Goal: Task Accomplishment & Management: Manage account settings

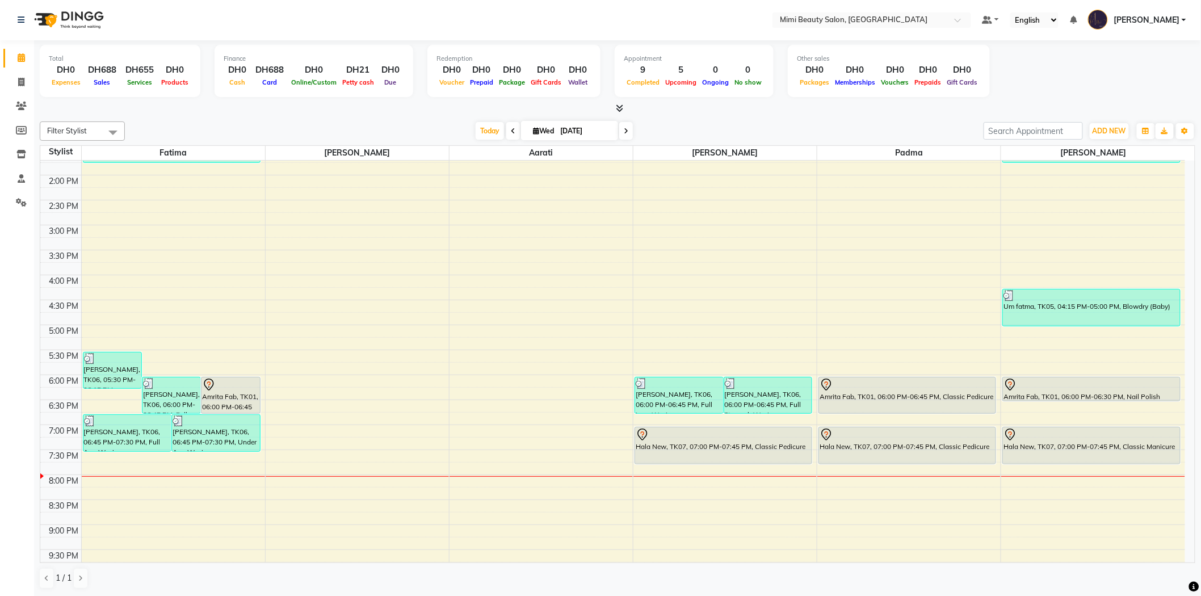
scroll to position [252, 0]
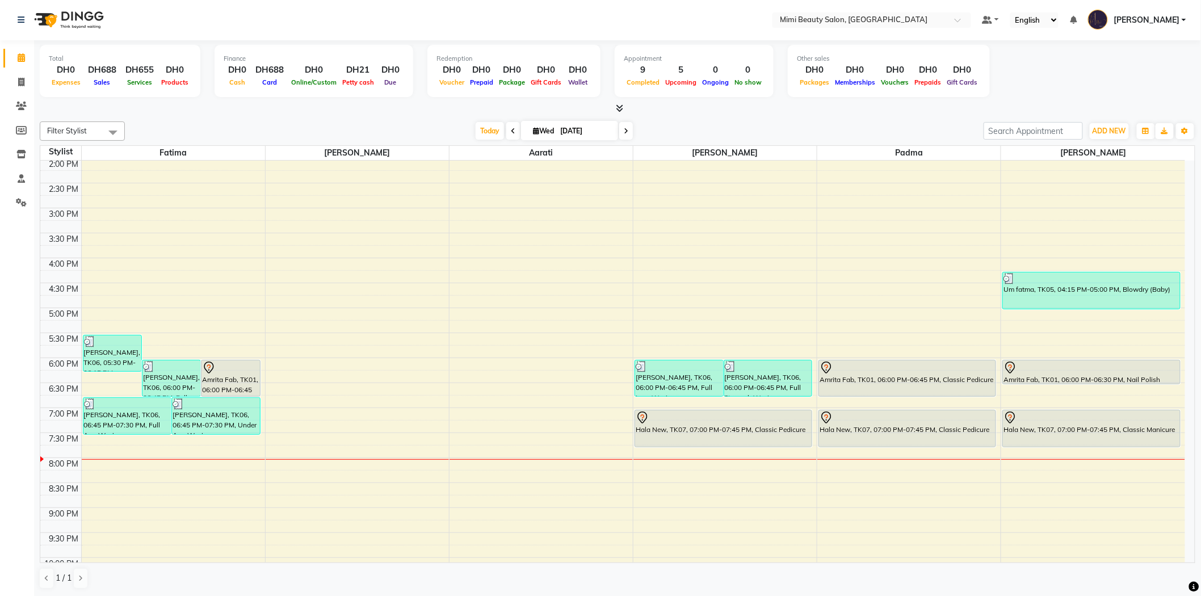
click at [233, 369] on div at bounding box center [230, 368] width 57 height 14
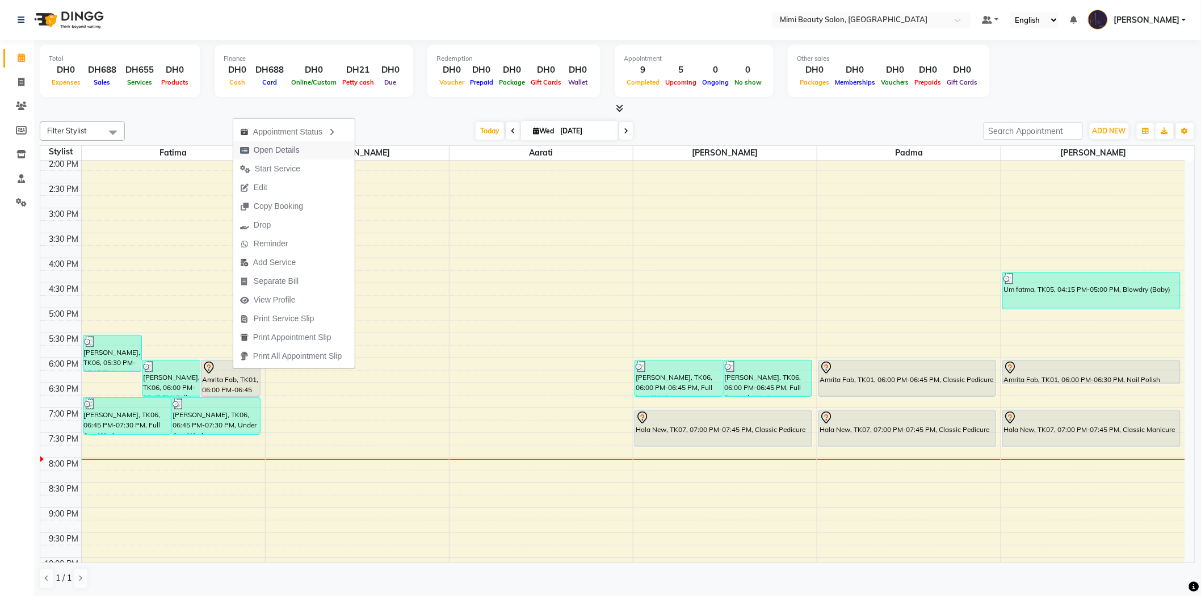
click at [327, 148] on button "Open Details" at bounding box center [293, 150] width 121 height 19
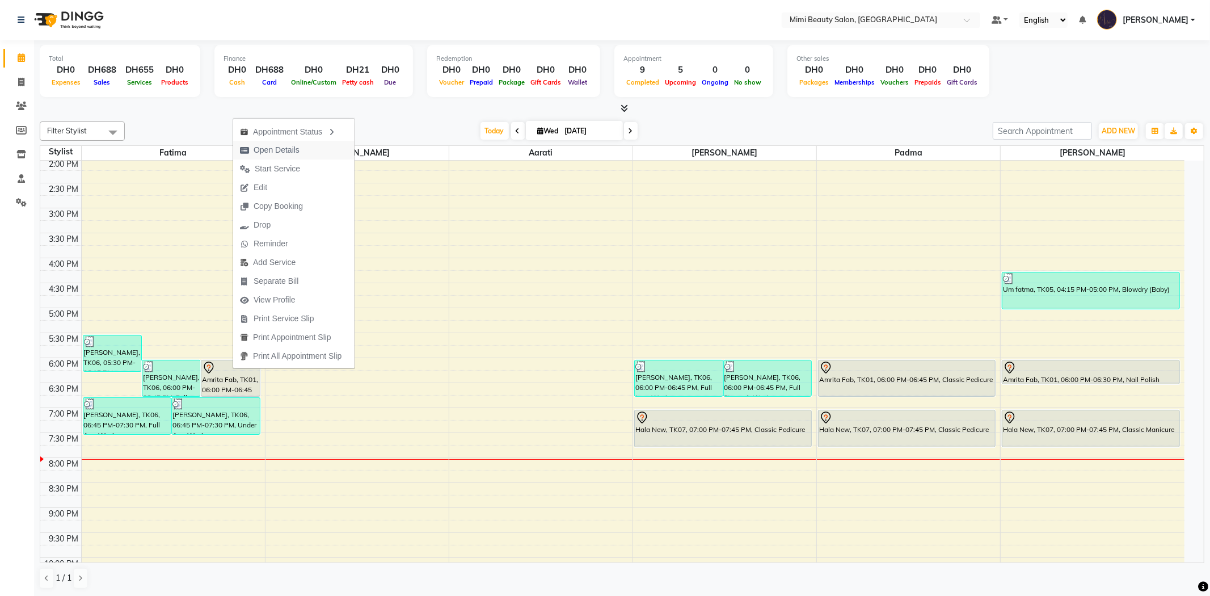
select select "7"
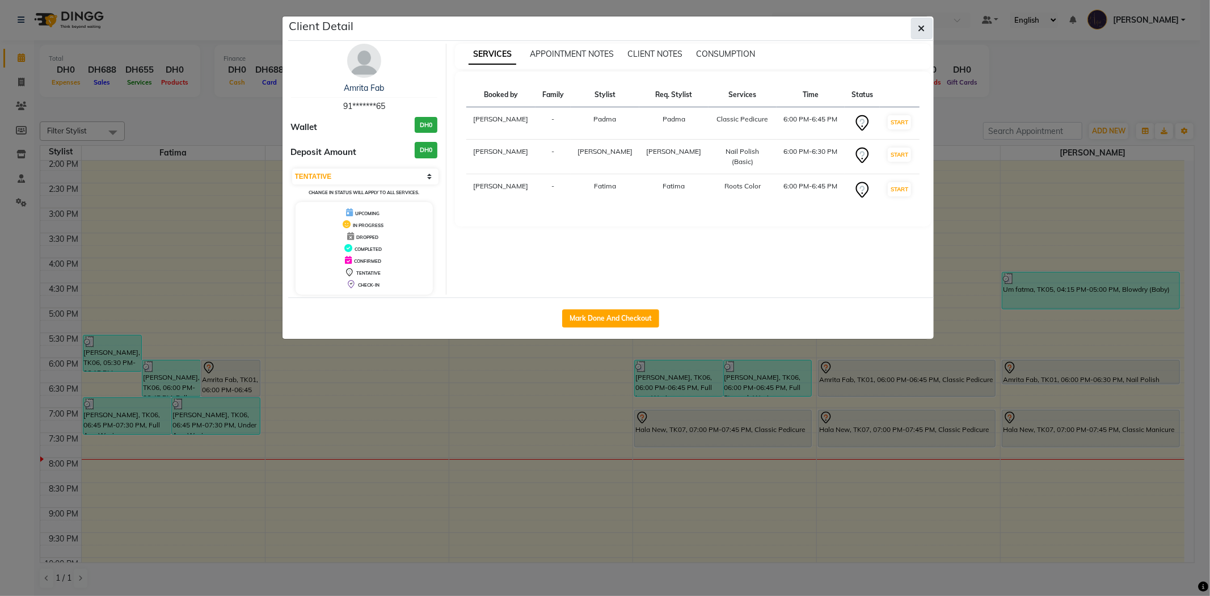
click at [915, 29] on button "button" at bounding box center [922, 29] width 22 height 22
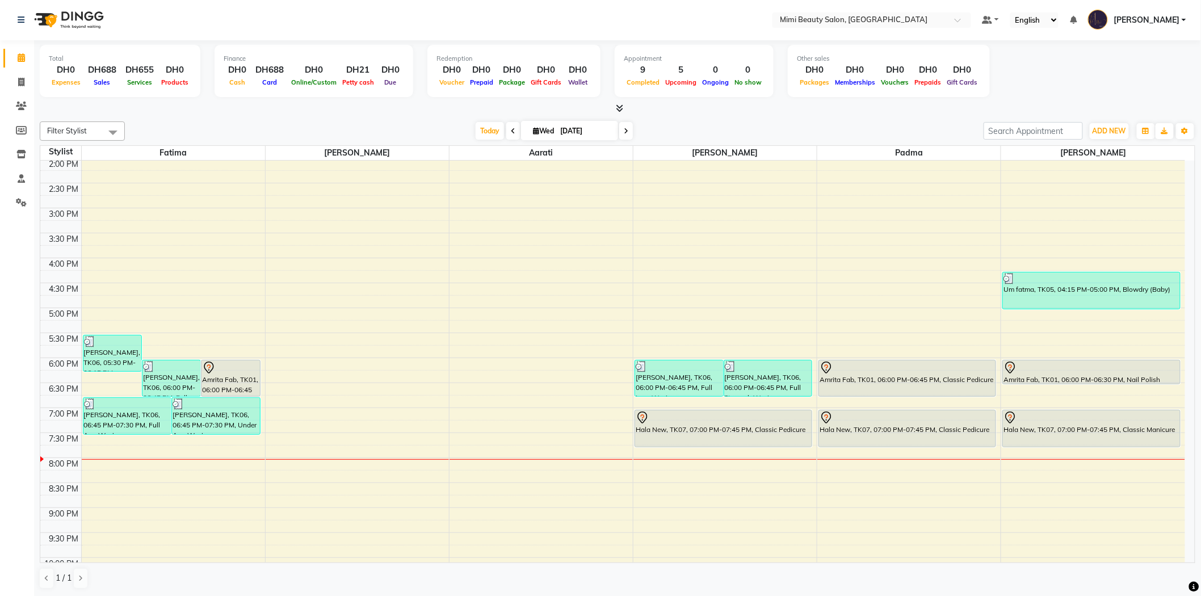
click at [236, 370] on div at bounding box center [230, 368] width 57 height 14
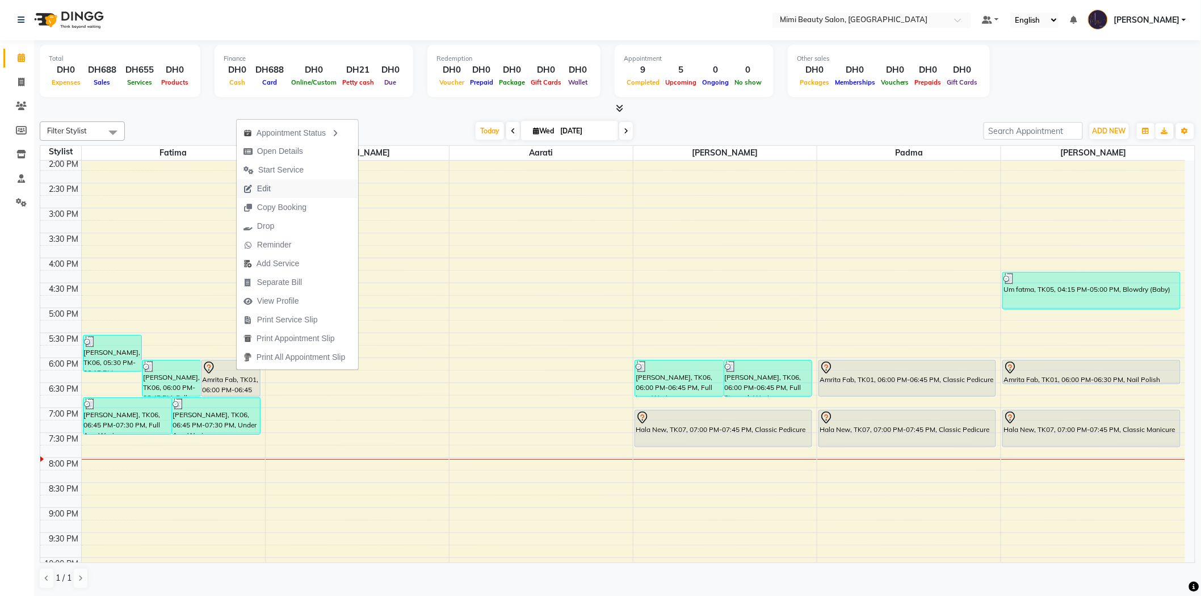
click at [271, 192] on span "Edit" at bounding box center [257, 188] width 41 height 19
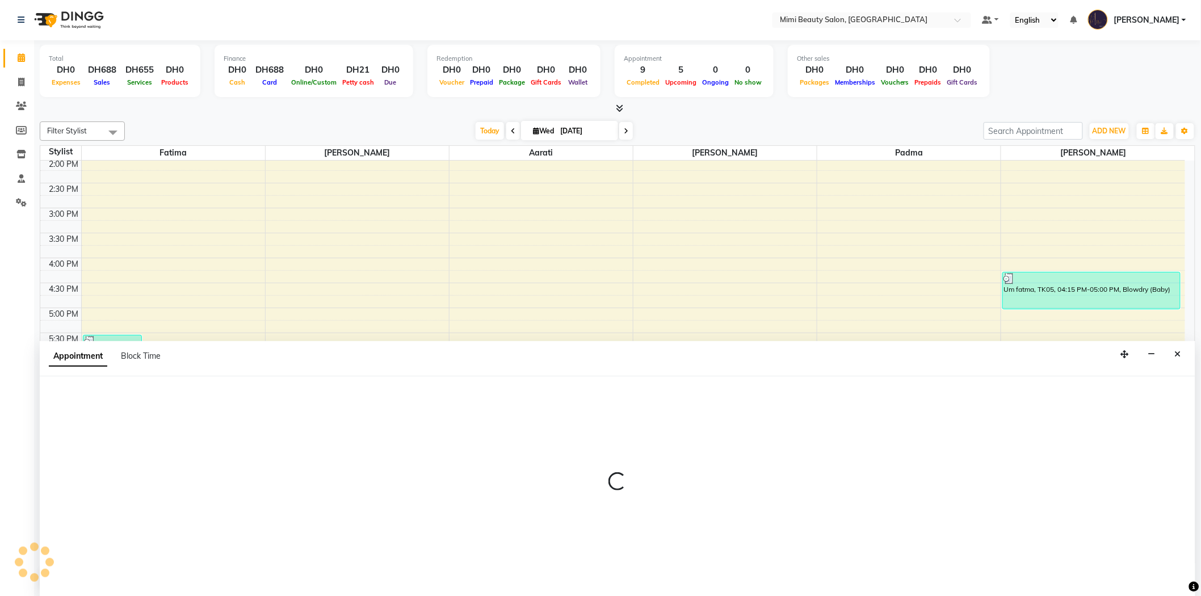
select select "tentative"
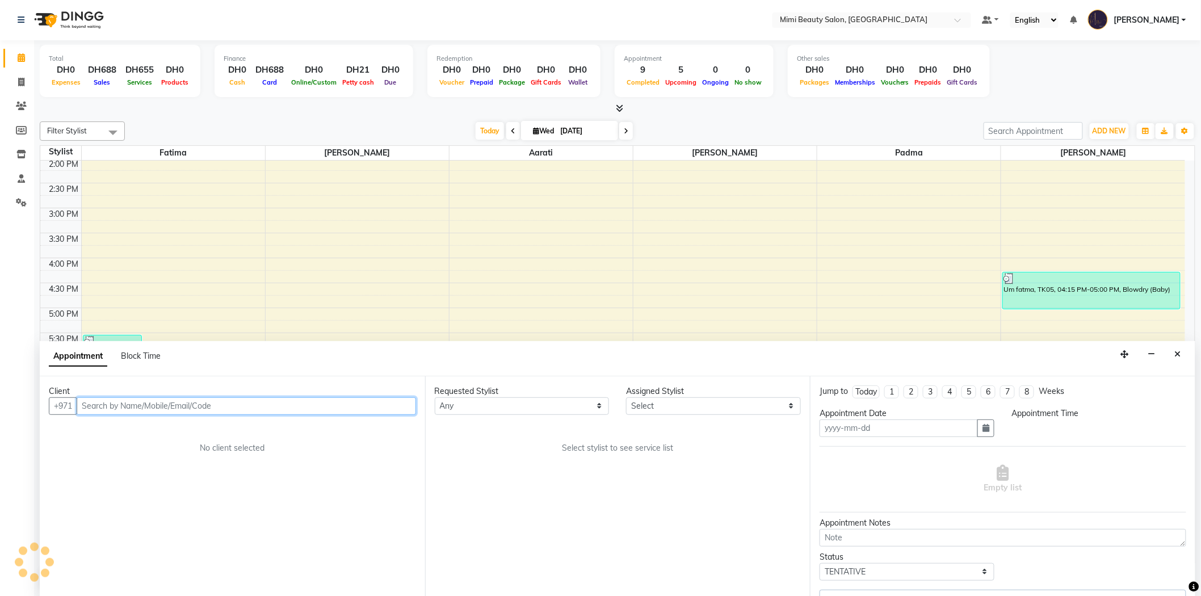
type input "[DATE]"
select select "1080"
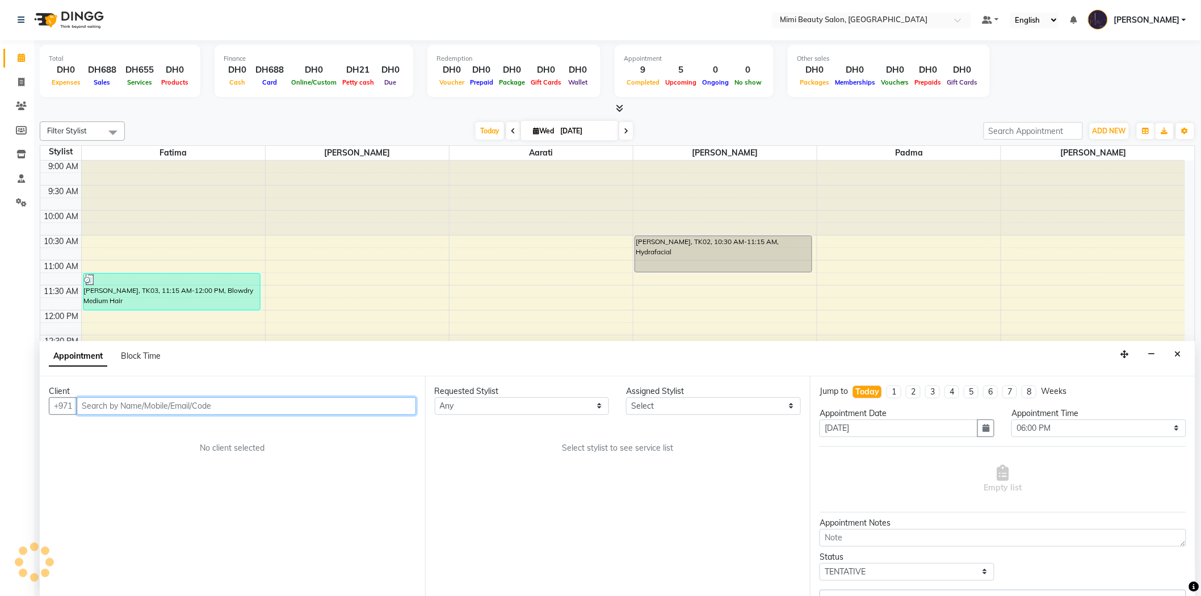
select select "52699"
select select "3351"
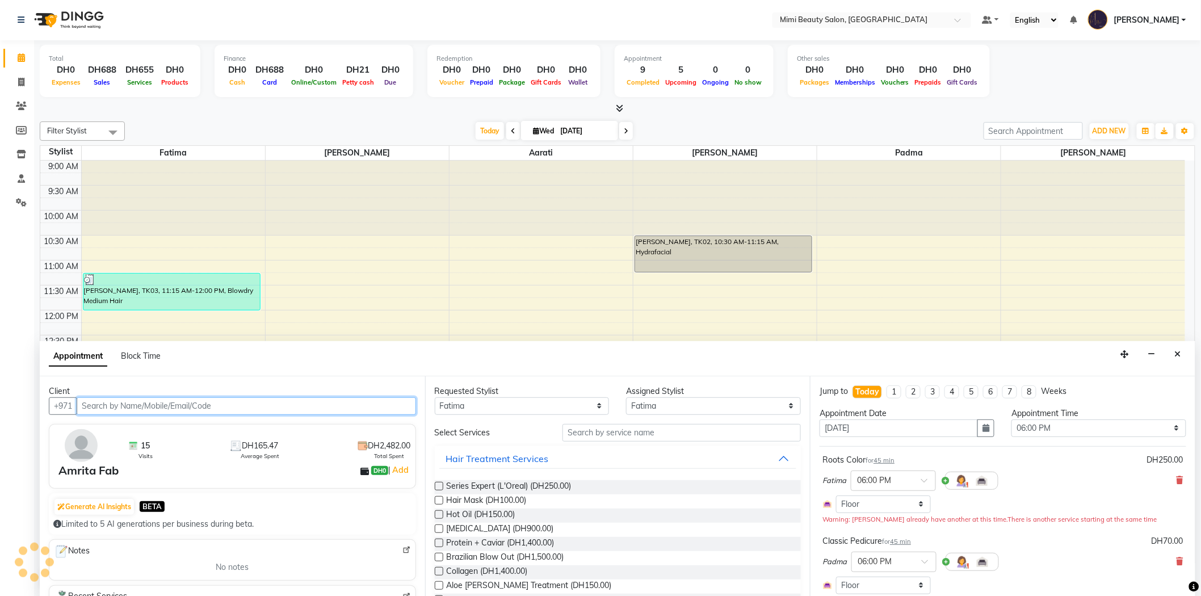
scroll to position [355, 0]
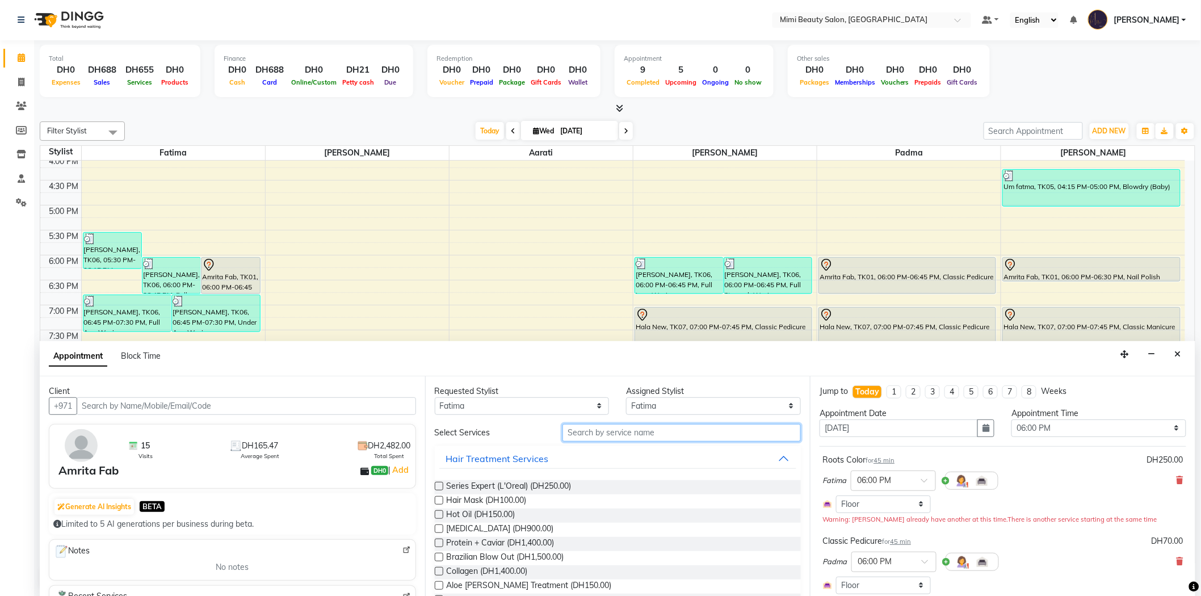
click at [594, 429] on input "text" at bounding box center [681, 433] width 238 height 18
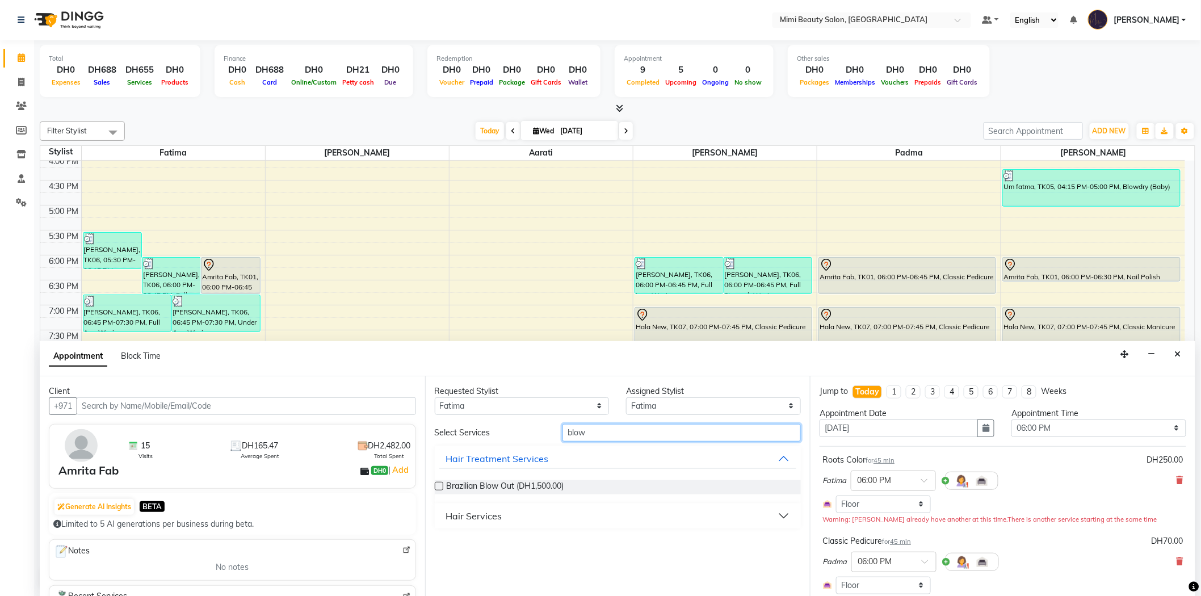
type input "blow"
click at [500, 517] on div "Hair Services" at bounding box center [474, 516] width 56 height 14
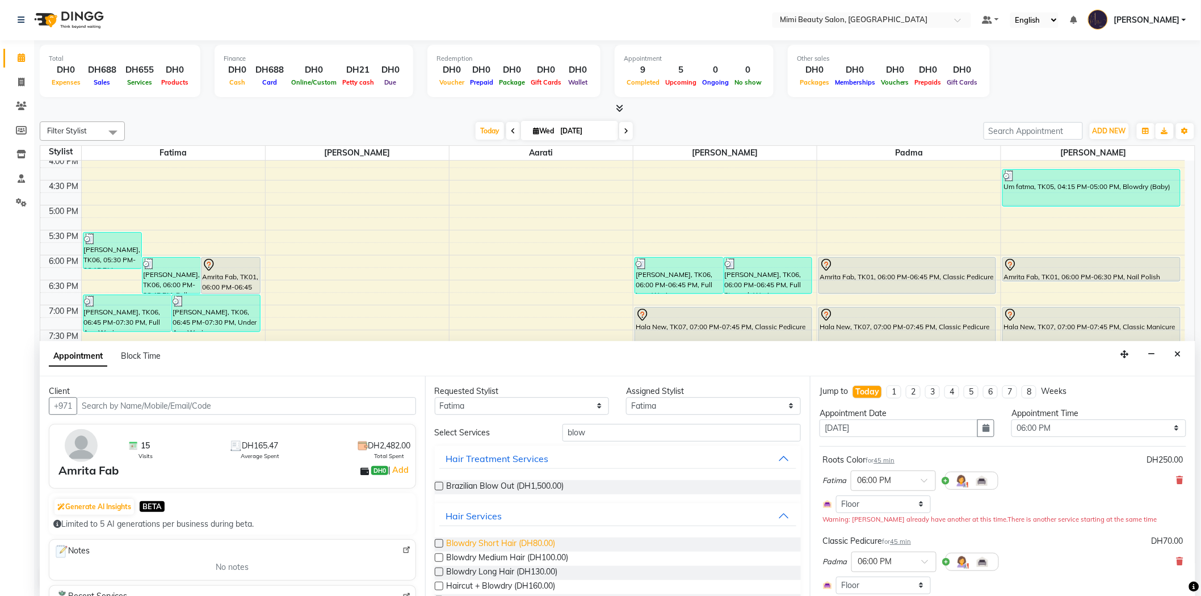
click at [500, 546] on span "Blowdry Short Hair (DH80.00)" at bounding box center [501, 544] width 109 height 14
checkbox input "false"
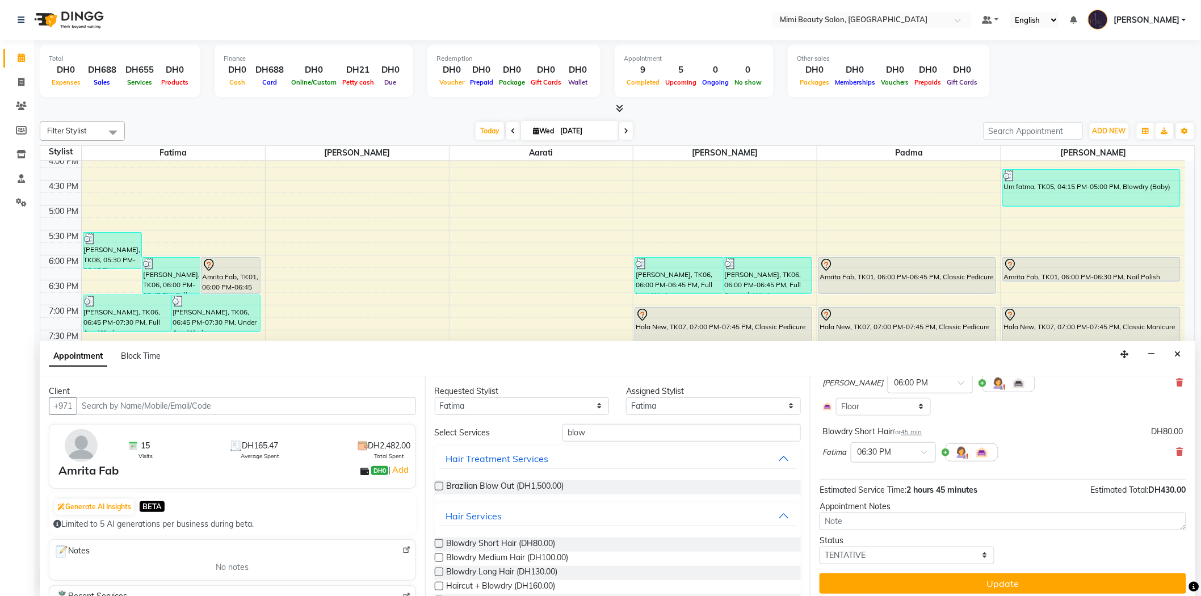
scroll to position [254, 0]
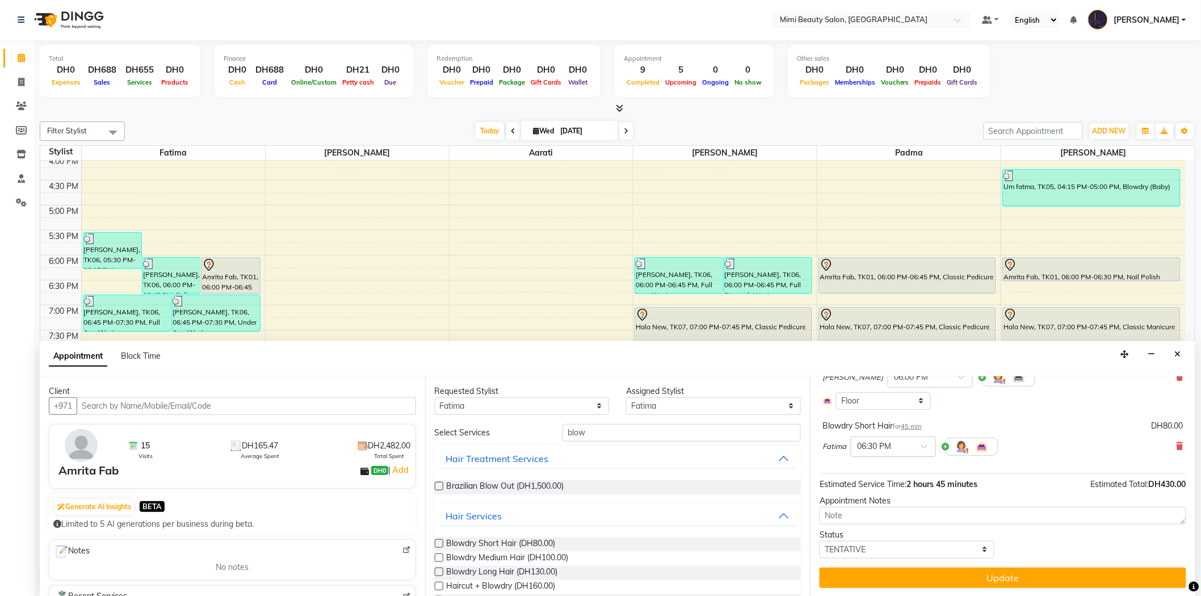
click at [927, 444] on span at bounding box center [928, 450] width 14 height 12
click at [877, 479] on div "07:30 PM" at bounding box center [893, 475] width 84 height 21
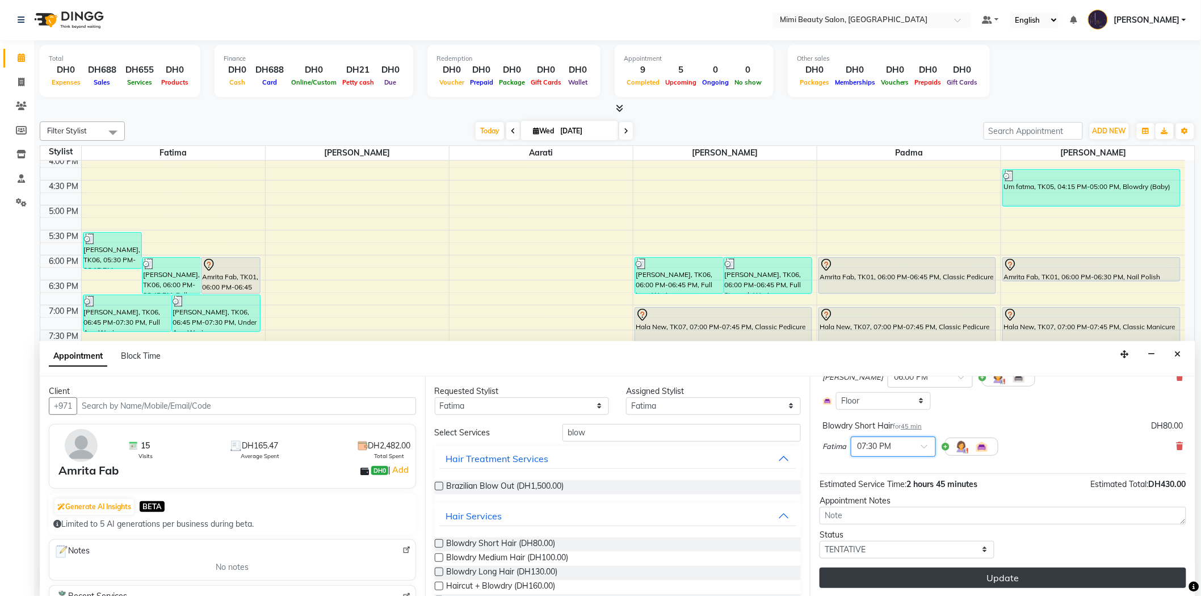
click at [976, 574] on button "Update" at bounding box center [1002, 577] width 367 height 20
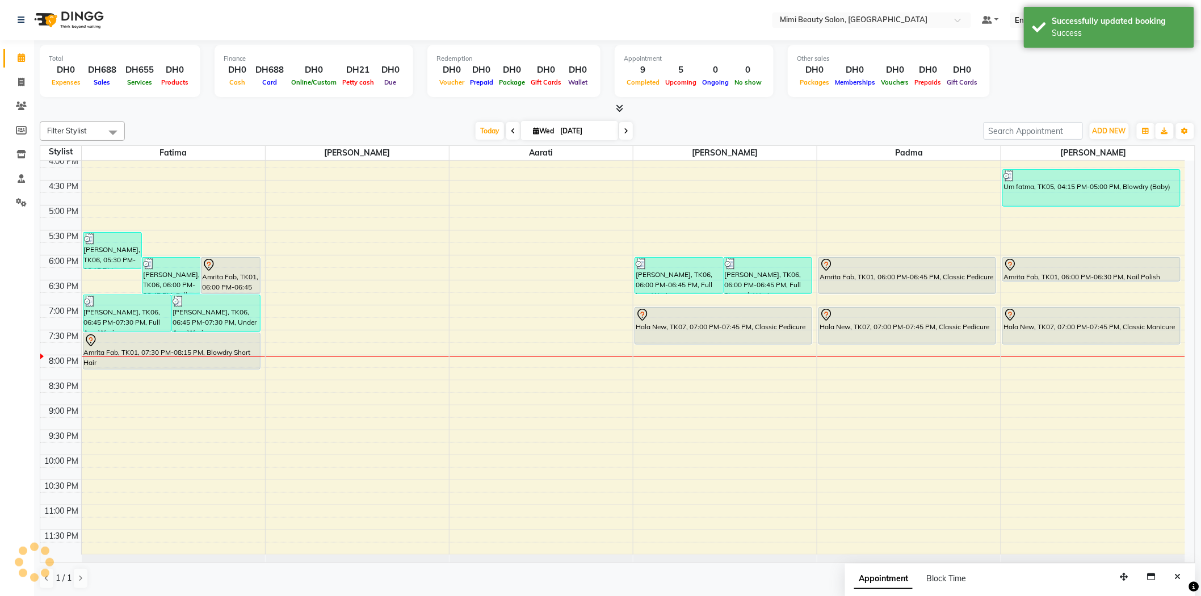
scroll to position [0, 0]
click at [236, 265] on div at bounding box center [230, 266] width 57 height 14
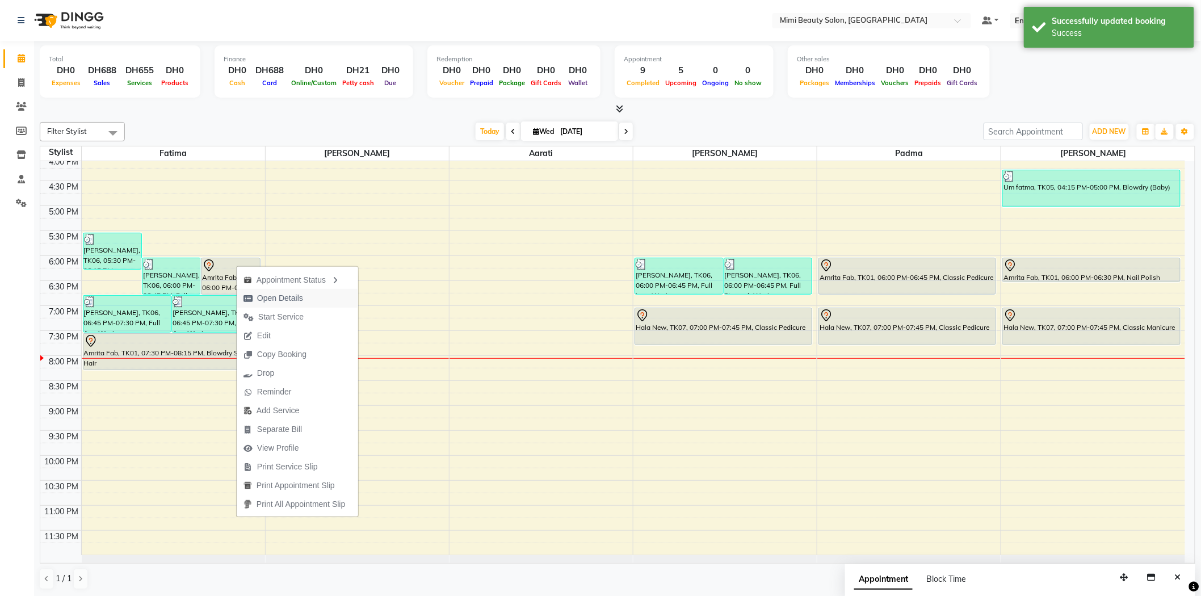
click at [289, 296] on span "Open Details" at bounding box center [280, 298] width 46 height 12
select select "7"
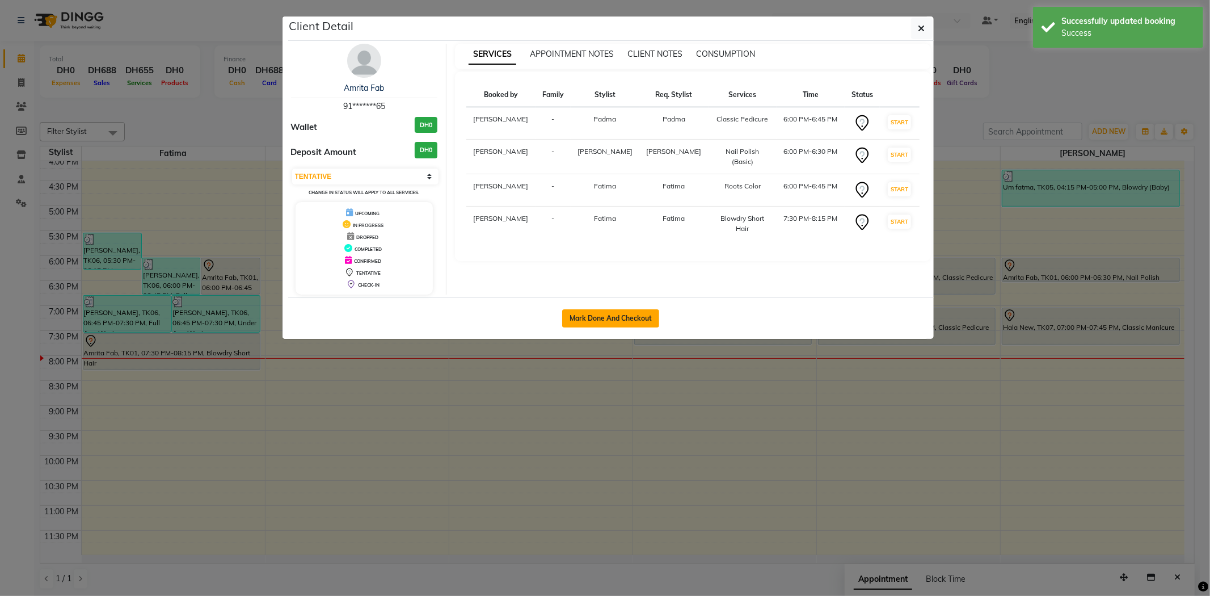
click at [588, 314] on button "Mark Done And Checkout" at bounding box center [610, 318] width 97 height 18
select select "service"
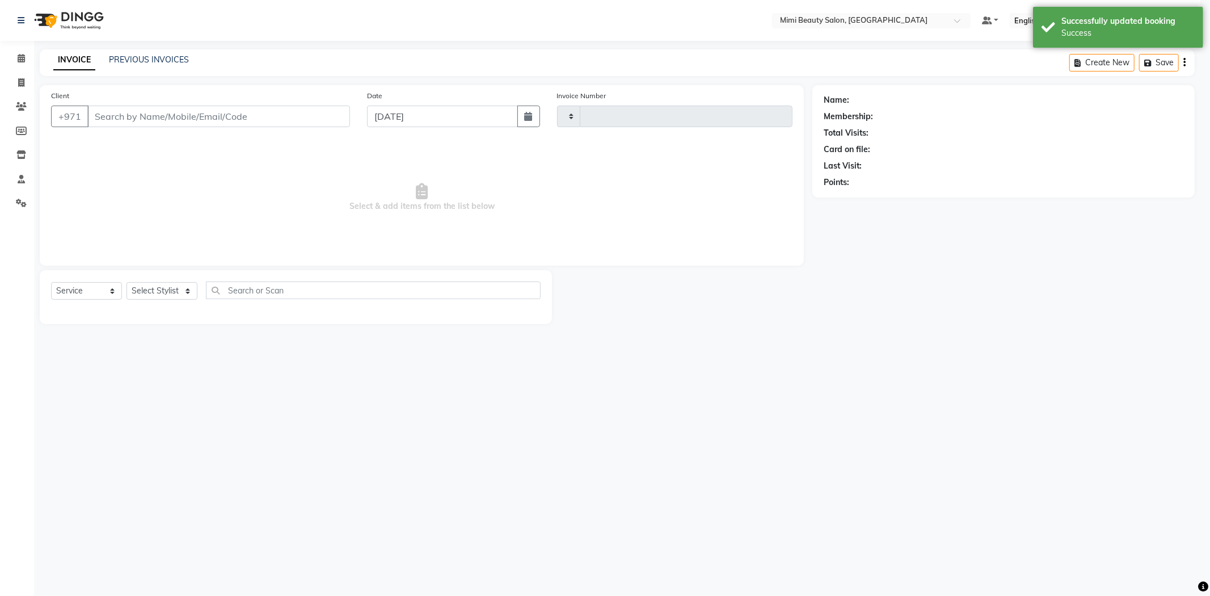
type input "1482"
select select "6756"
type input "91*******65"
select select "52699"
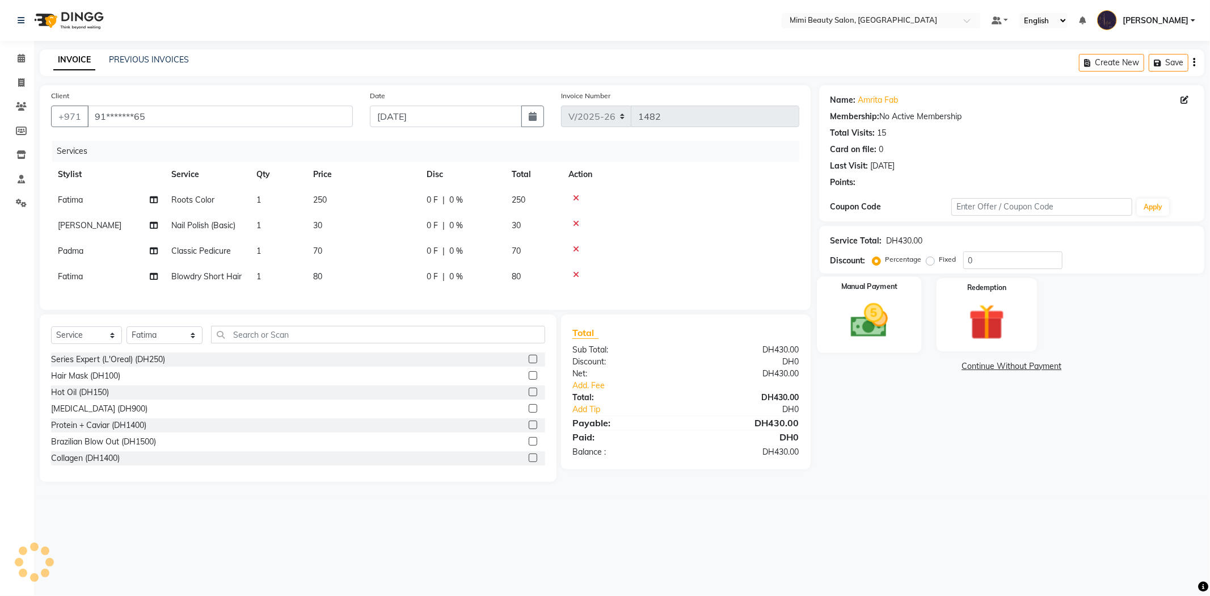
click at [875, 313] on img at bounding box center [869, 320] width 61 height 43
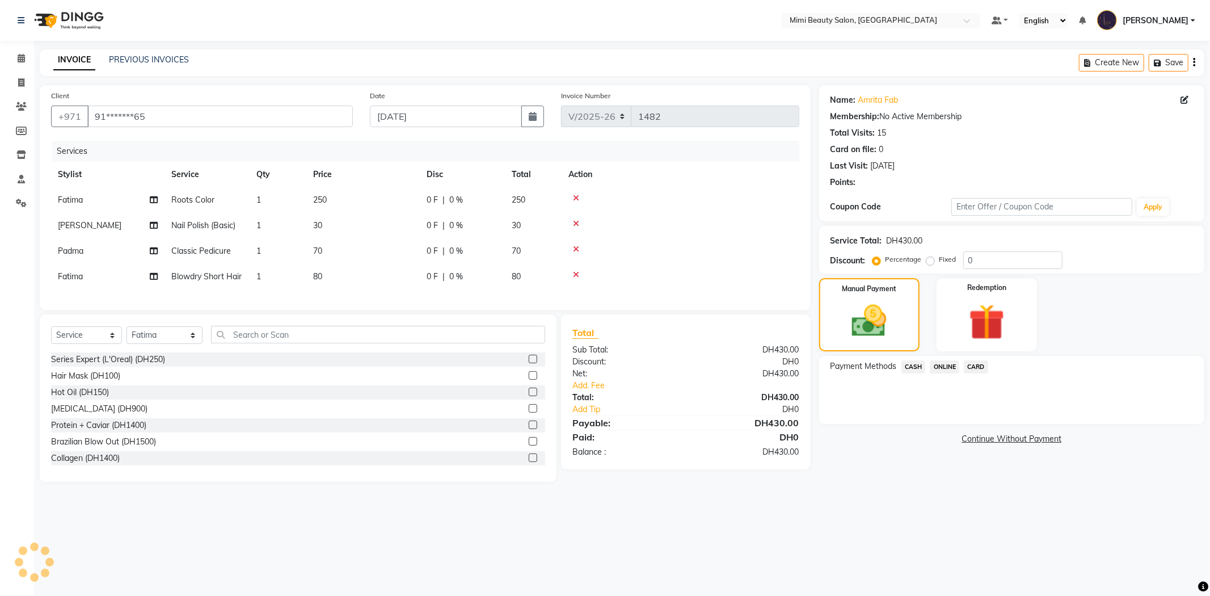
click at [916, 366] on span "CASH" at bounding box center [914, 366] width 24 height 13
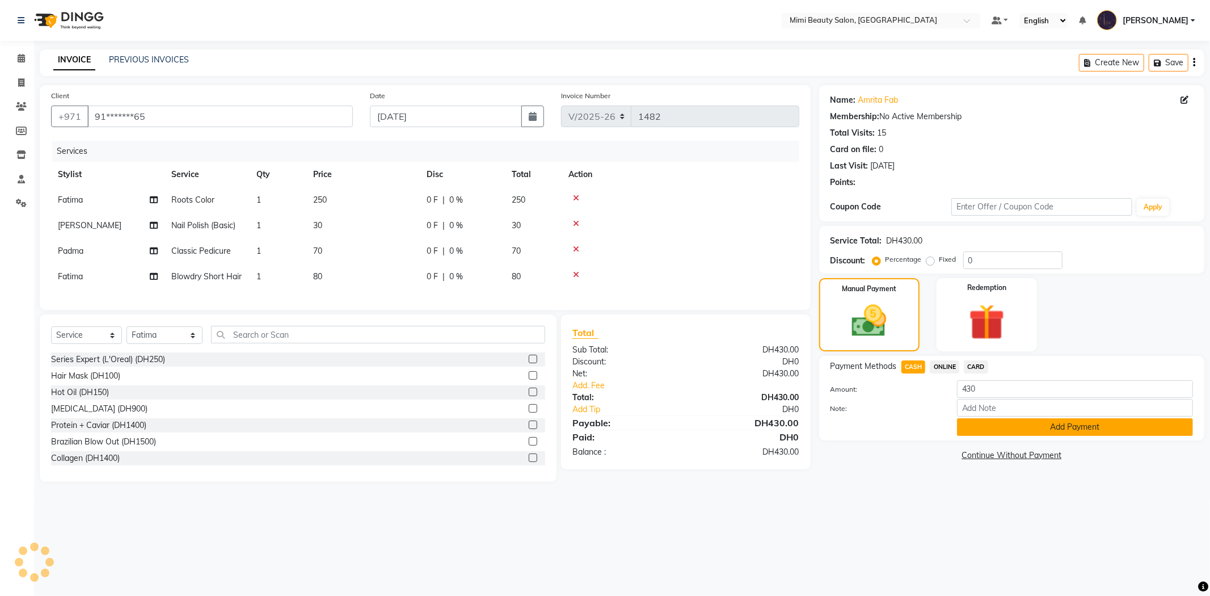
click at [995, 428] on button "Add Payment" at bounding box center [1075, 427] width 236 height 18
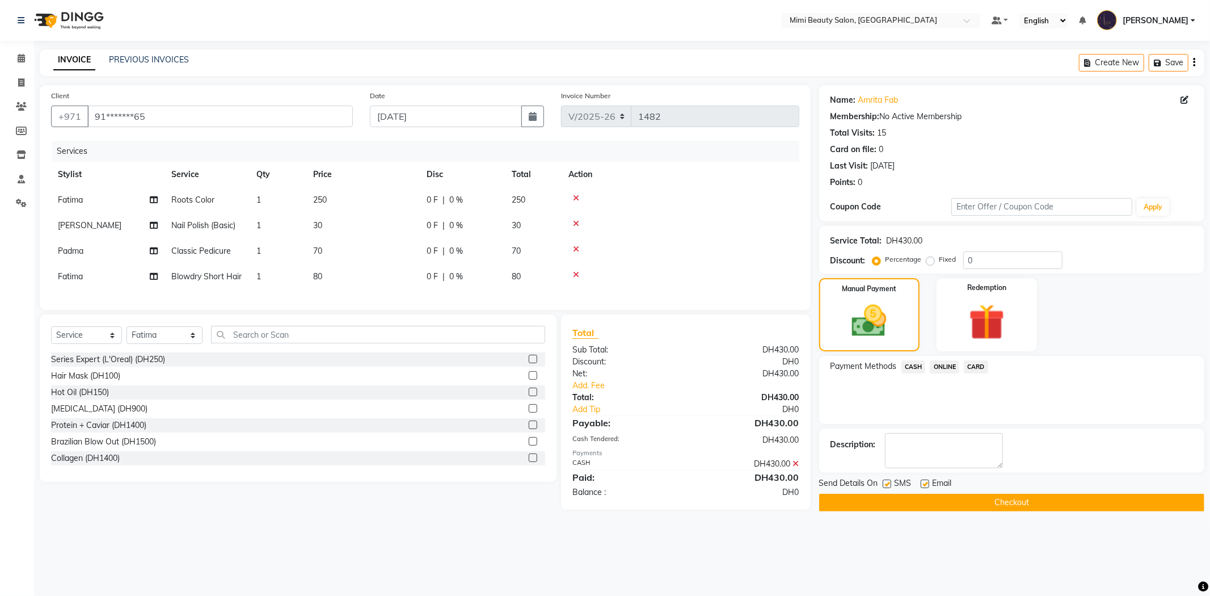
click at [1008, 505] on button "Checkout" at bounding box center [1011, 503] width 385 height 18
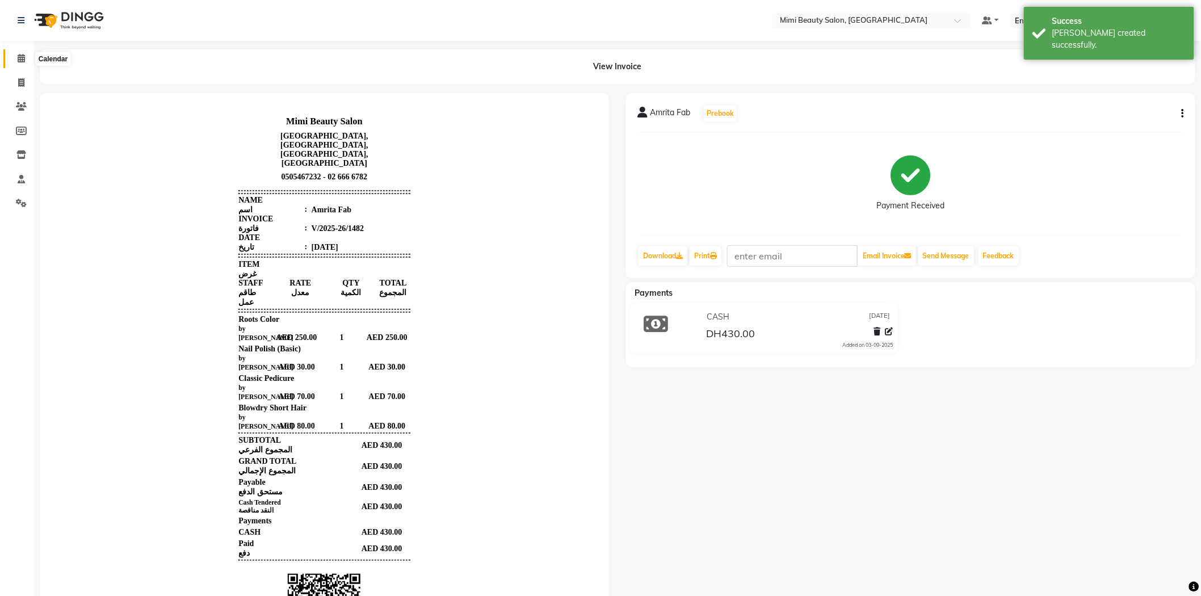
click at [20, 57] on icon at bounding box center [21, 58] width 7 height 9
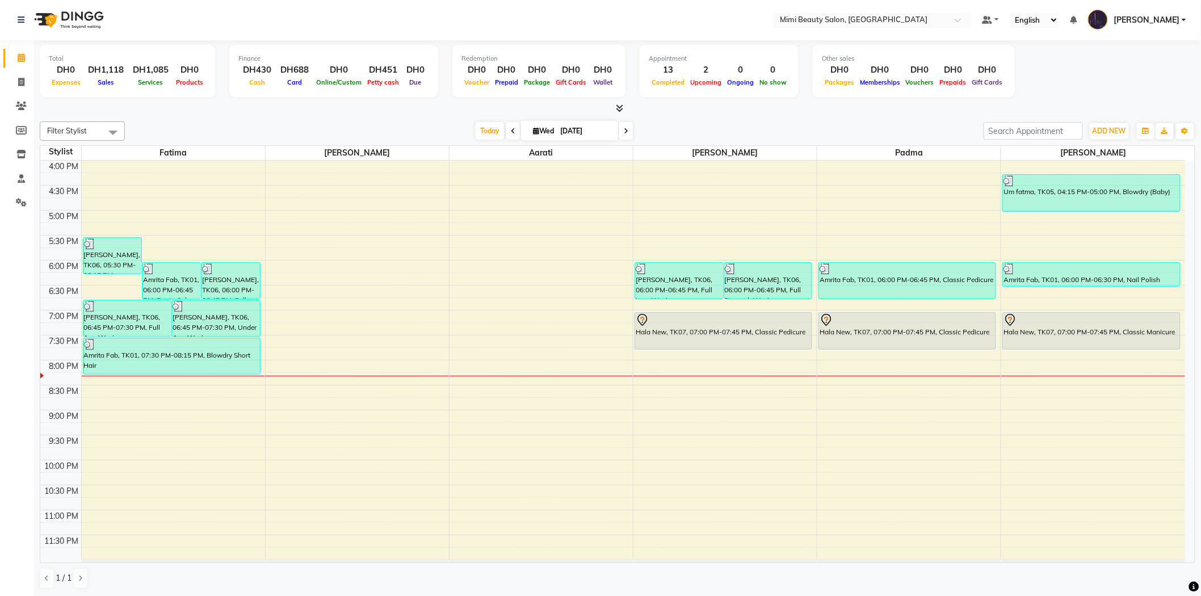
scroll to position [355, 0]
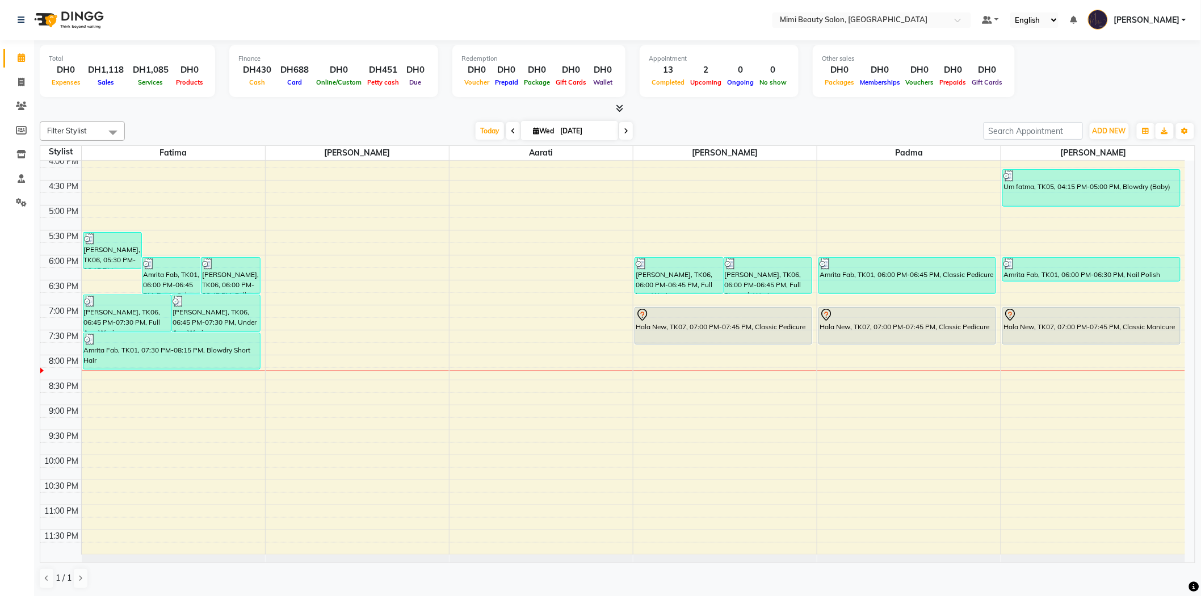
click at [197, 376] on div "9:00 AM 9:30 AM 10:00 AM 10:30 AM 11:00 AM 11:30 AM 12:00 PM 12:30 PM 1:00 PM 1…" at bounding box center [612, 180] width 1144 height 748
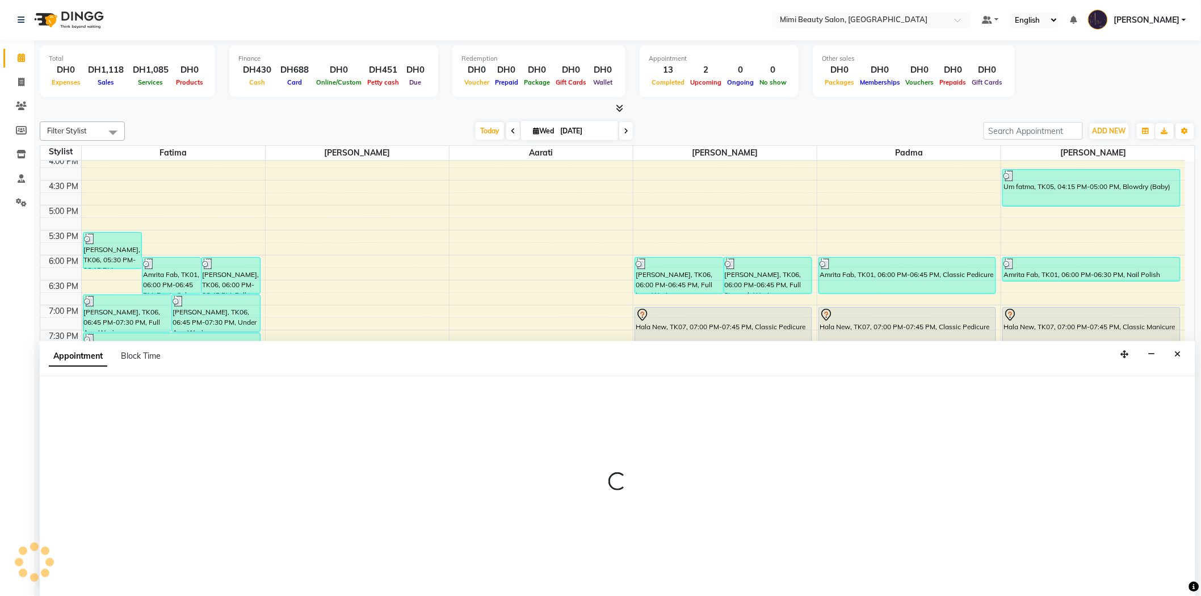
select select "52699"
select select "1215"
select select "tentative"
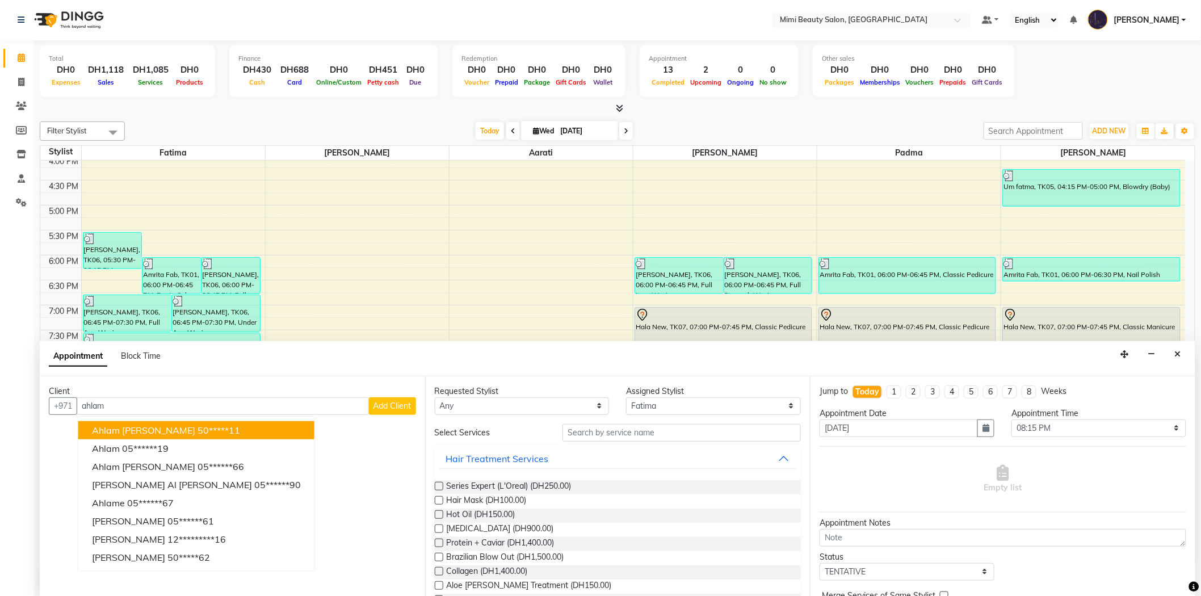
click at [197, 432] on ngb-highlight "50*****11" at bounding box center [218, 429] width 43 height 11
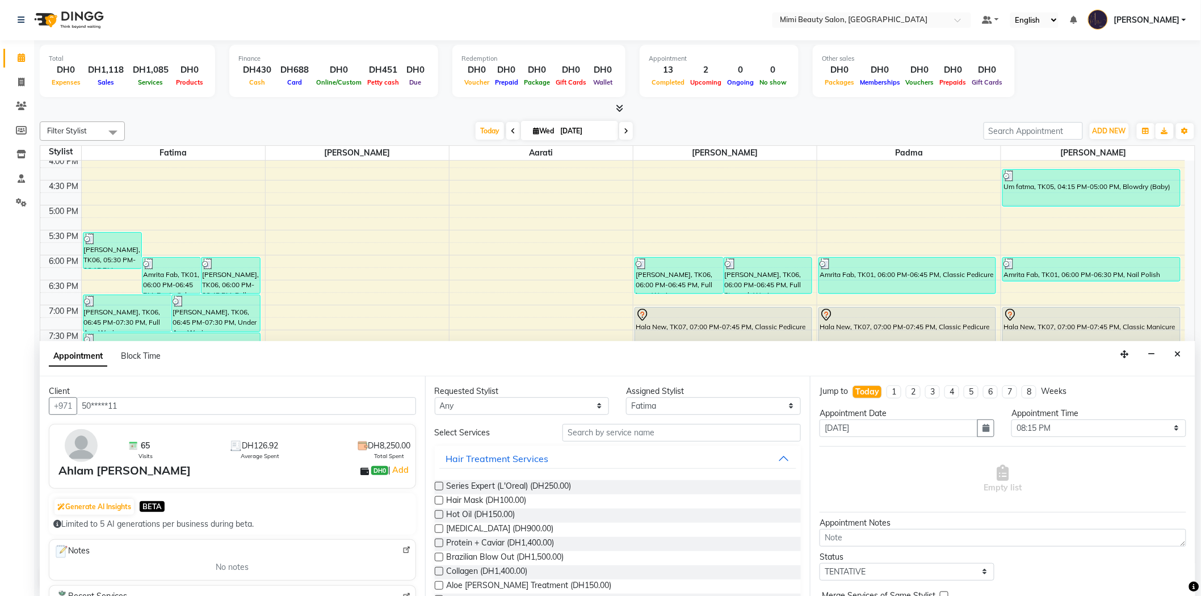
type input "50*****11"
click at [570, 407] on select "Any [PERSON_NAME] [PERSON_NAME] [PERSON_NAME] Padma" at bounding box center [522, 406] width 175 height 18
select select "52699"
click at [435, 397] on select "Any [PERSON_NAME] [PERSON_NAME] [PERSON_NAME] Padma" at bounding box center [522, 406] width 175 height 18
click at [576, 431] on input "text" at bounding box center [681, 433] width 238 height 18
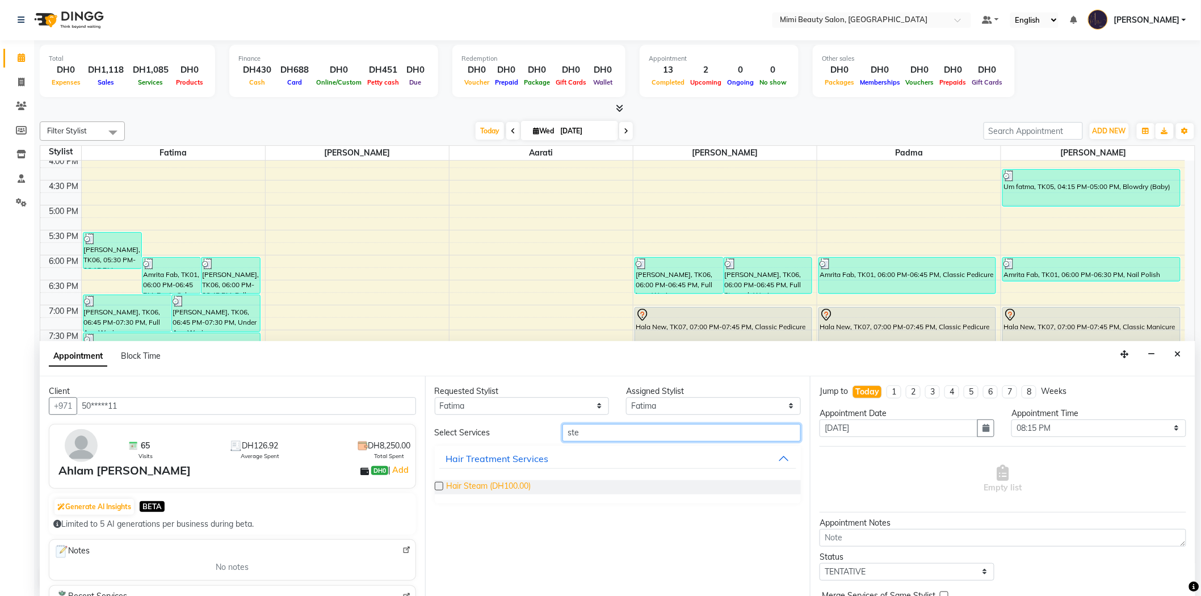
type input "ste"
click at [496, 489] on span "Hair Steam (DH100.00)" at bounding box center [489, 487] width 85 height 14
checkbox input "false"
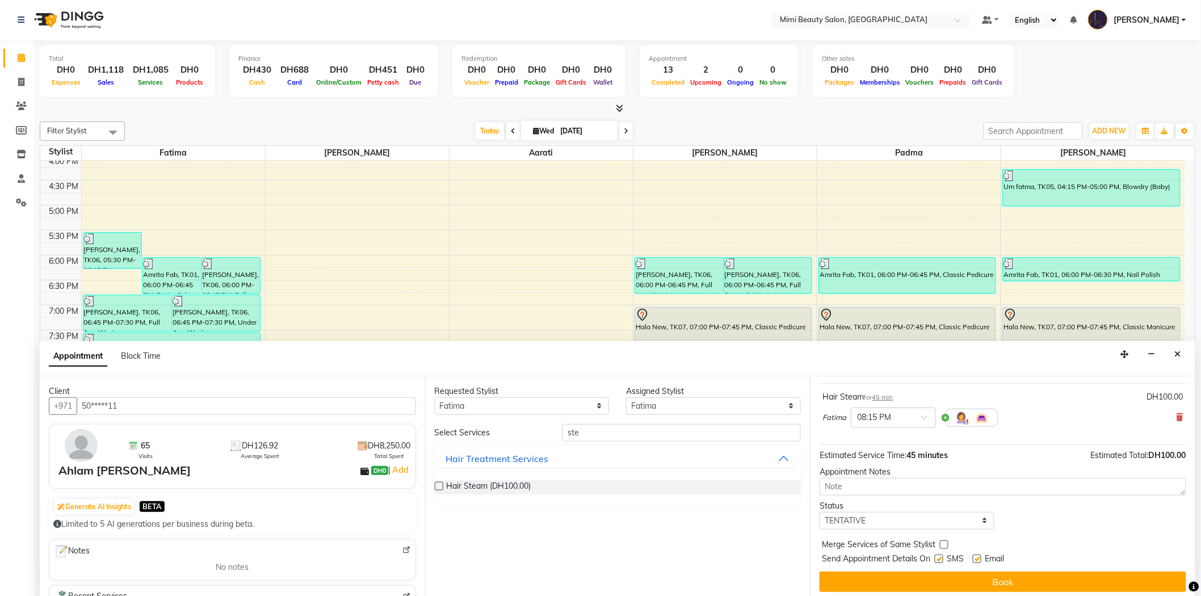
scroll to position [67, 0]
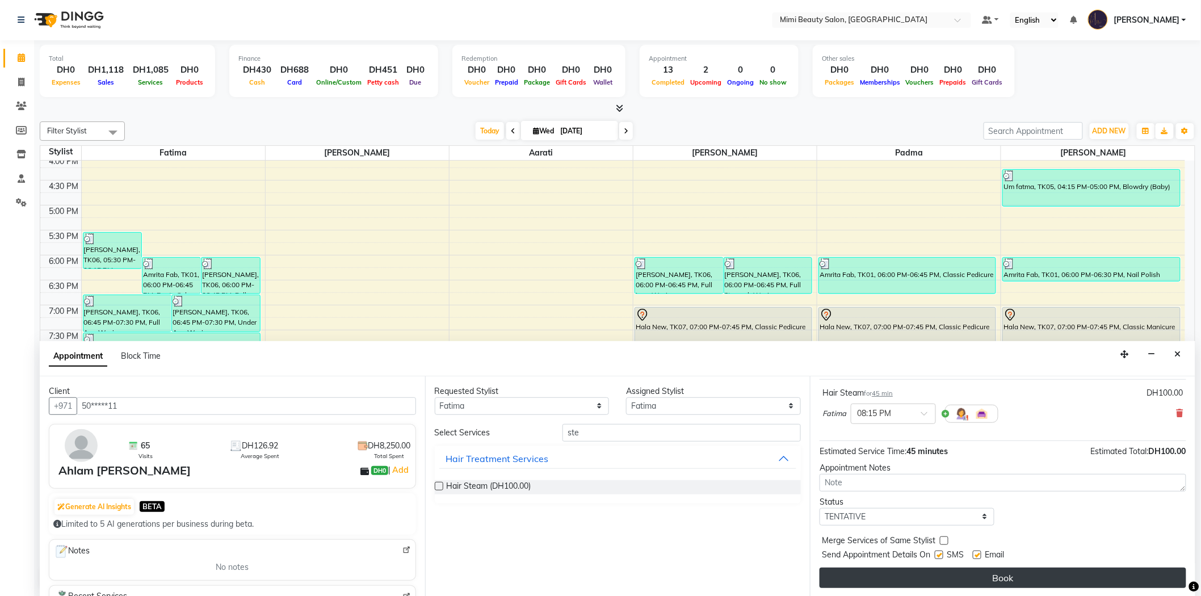
click at [1005, 578] on button "Book" at bounding box center [1002, 577] width 367 height 20
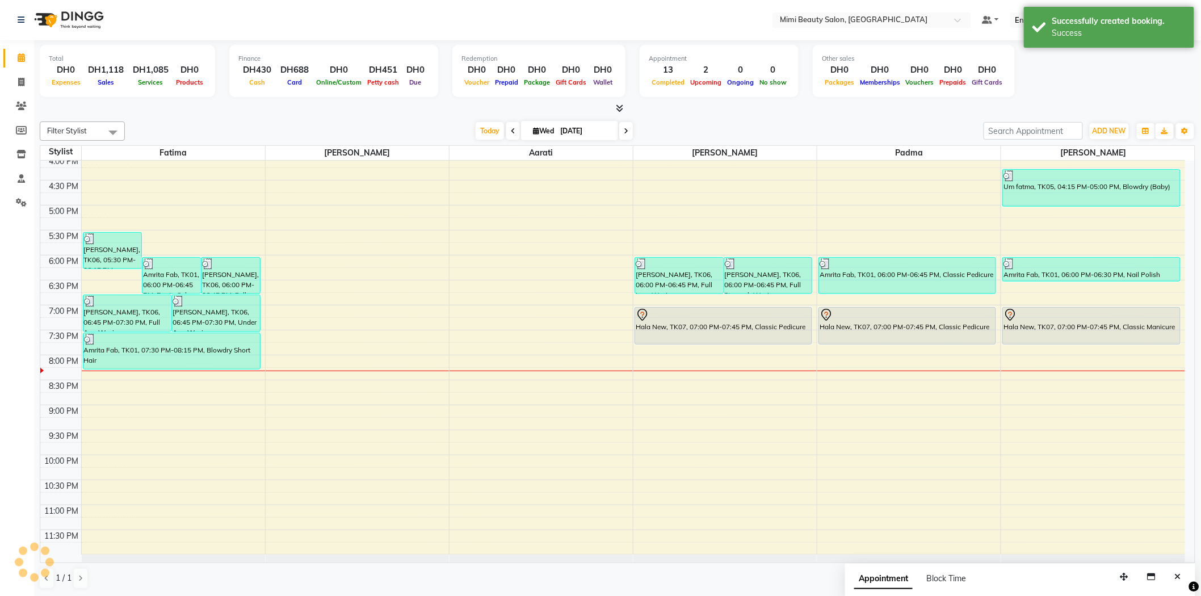
scroll to position [0, 0]
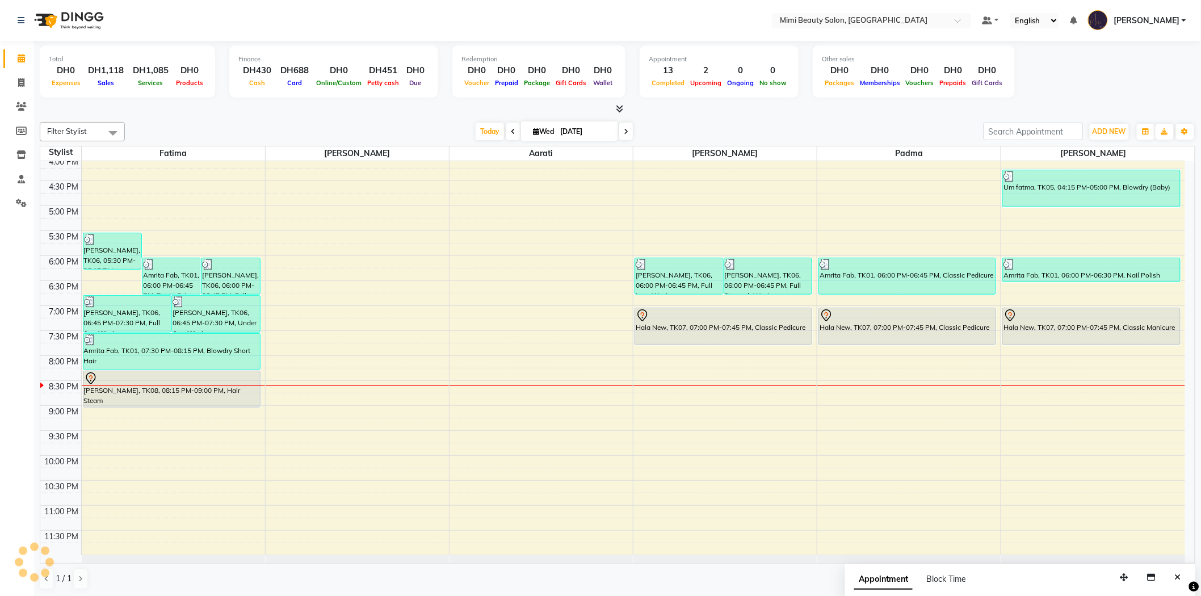
click at [681, 319] on div at bounding box center [722, 316] width 175 height 14
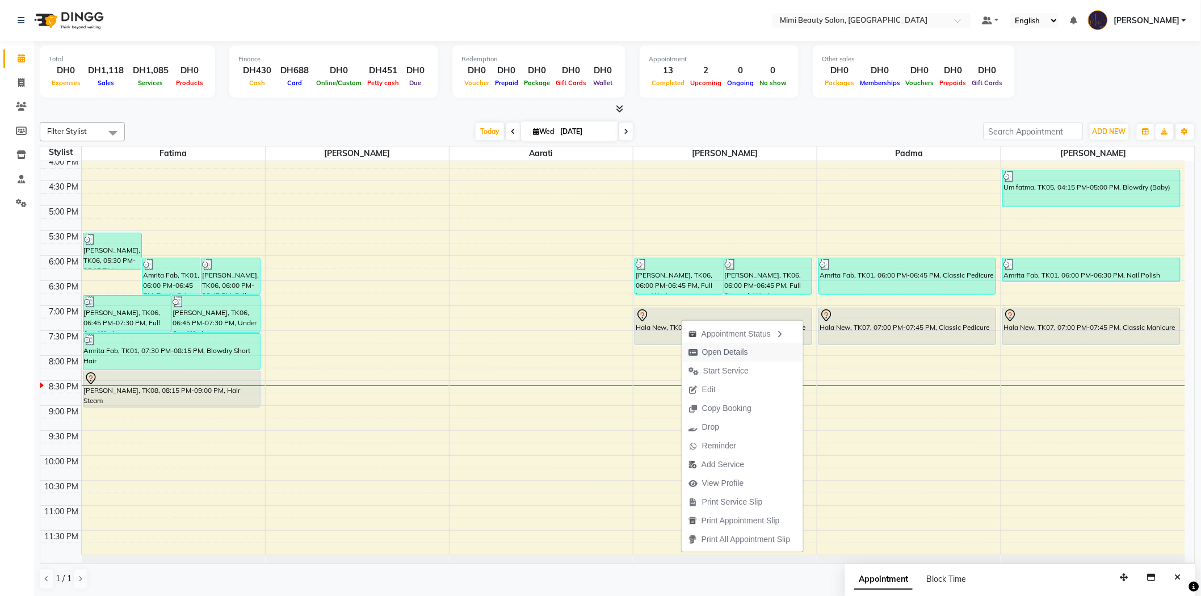
click at [725, 353] on span "Open Details" at bounding box center [725, 352] width 46 height 12
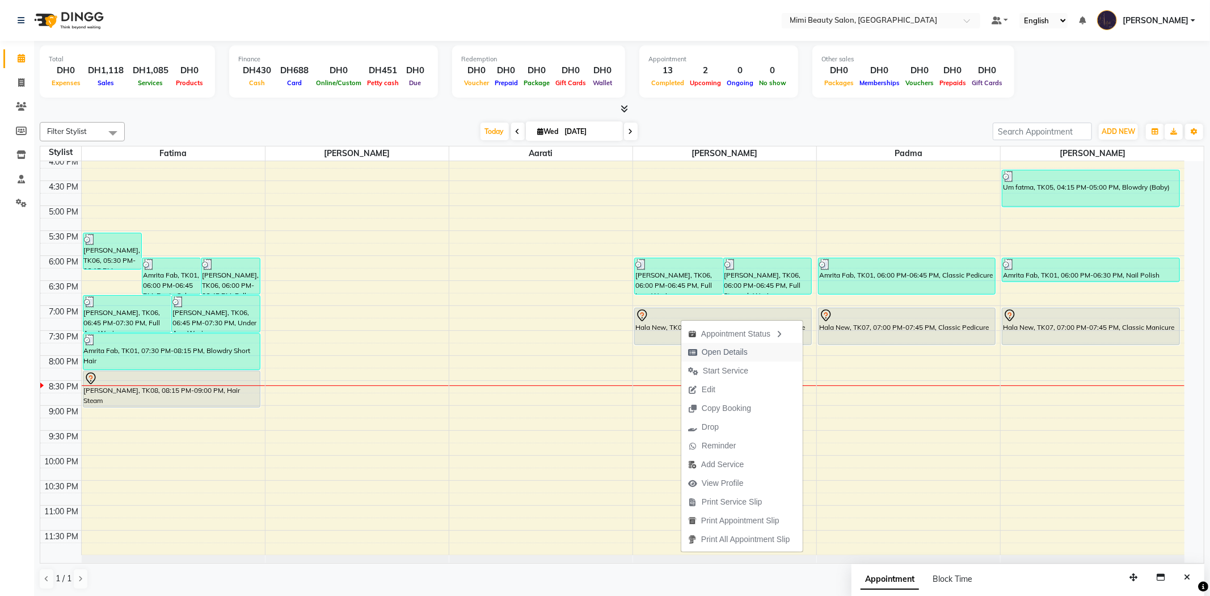
select select "7"
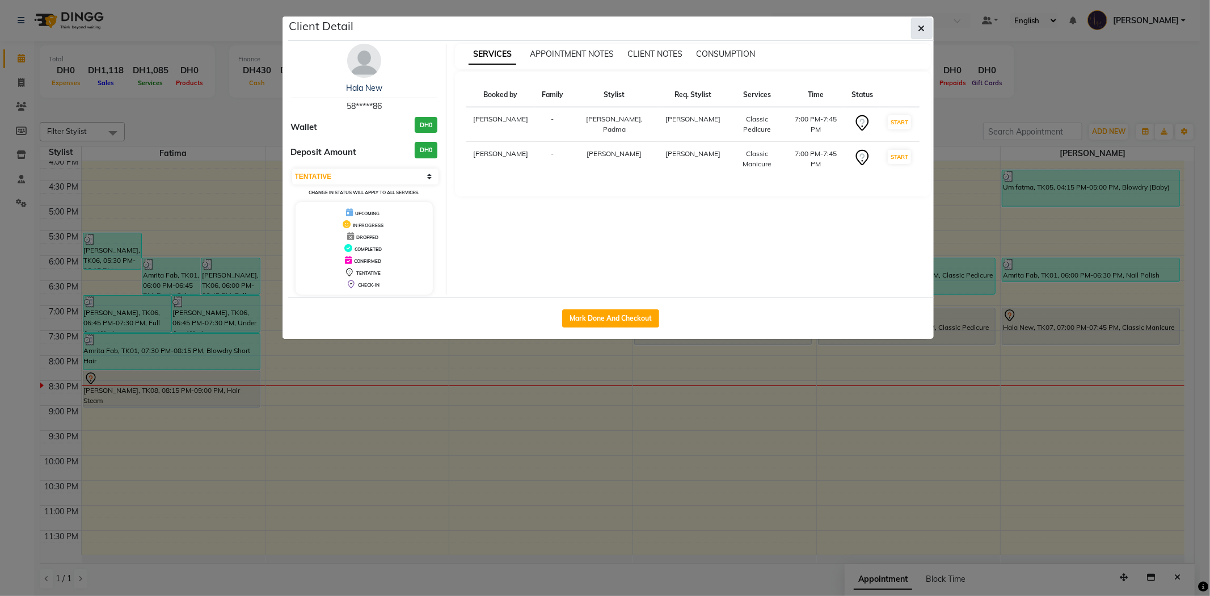
click at [925, 31] on icon "button" at bounding box center [922, 28] width 7 height 9
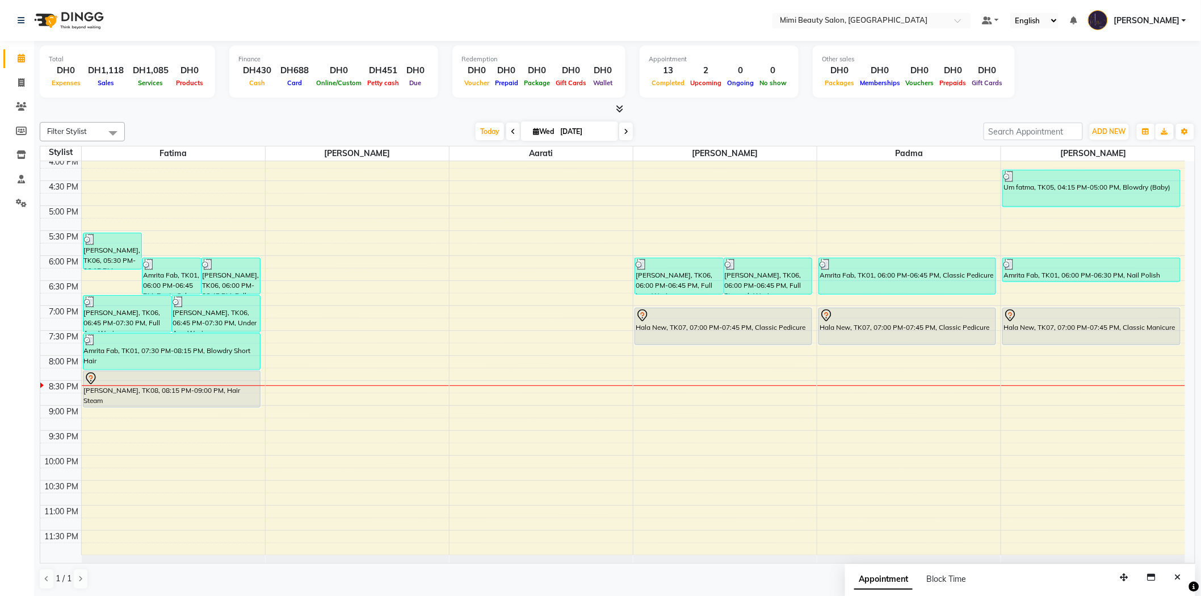
click at [786, 326] on div "Hala New, TK07, 07:00 PM-07:45 PM, Classic Pedicure" at bounding box center [723, 326] width 176 height 36
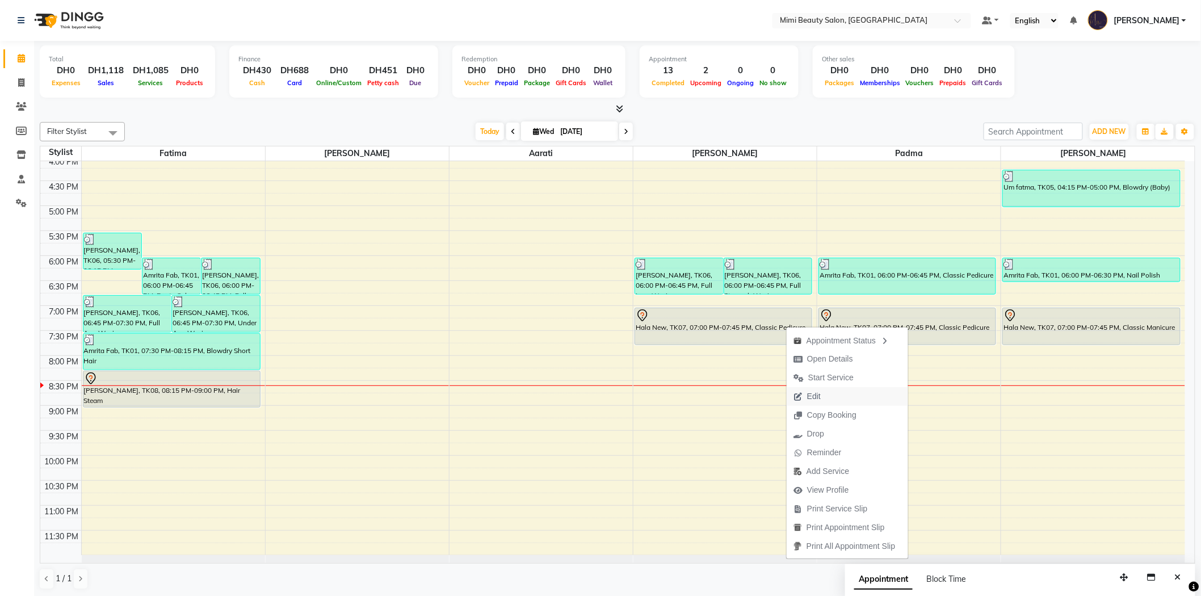
click at [809, 398] on span "Edit" at bounding box center [814, 396] width 14 height 12
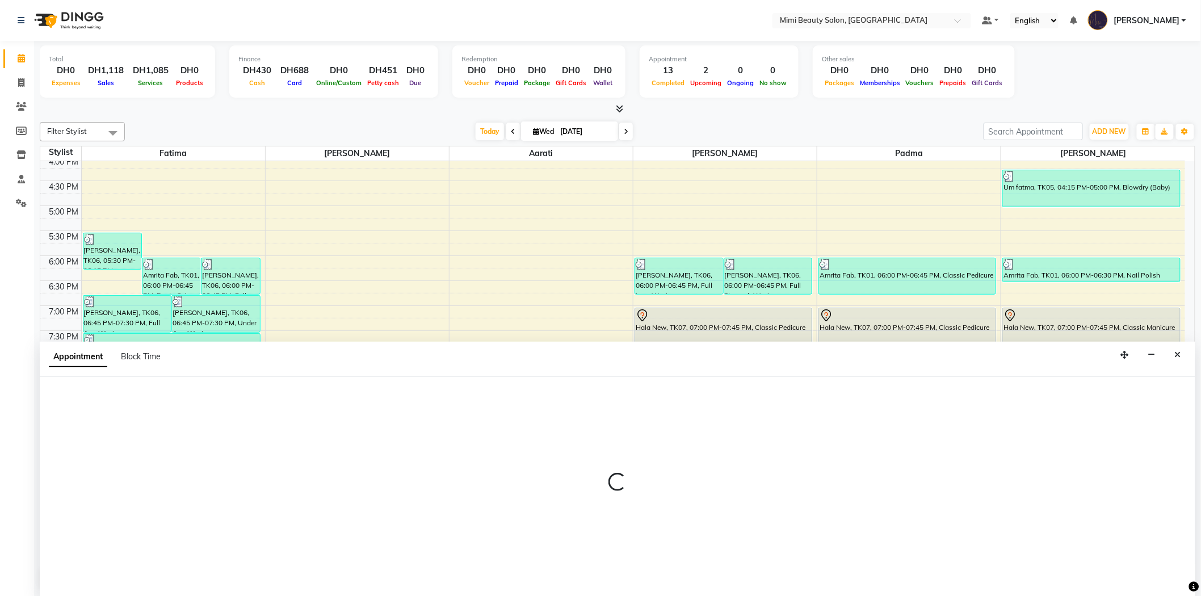
scroll to position [1, 0]
select select "tentative"
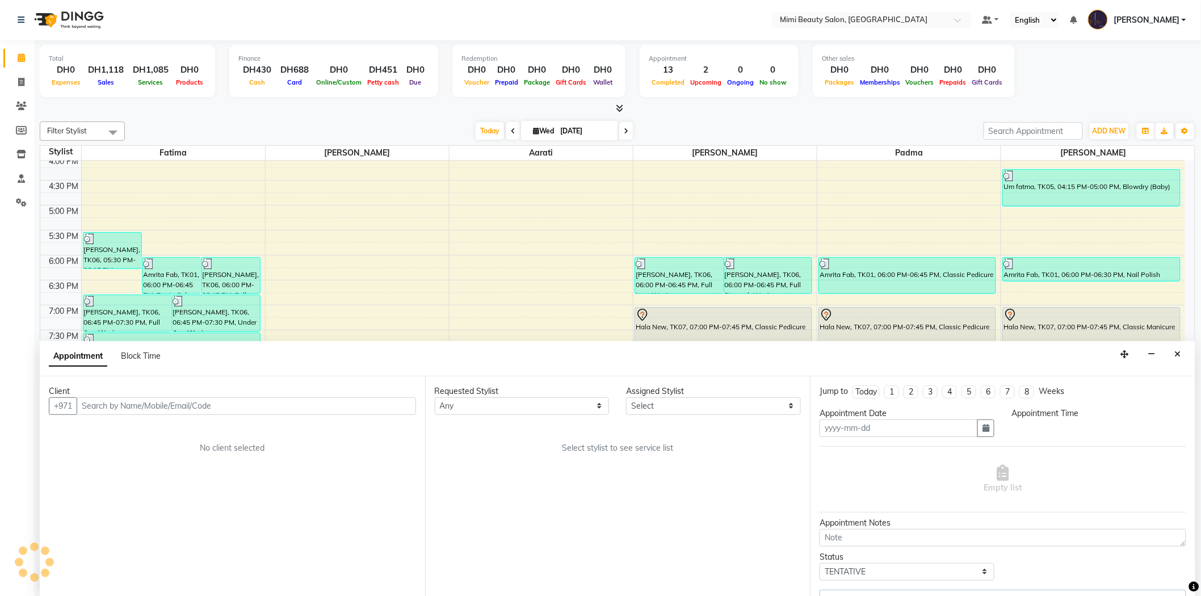
type input "[DATE]"
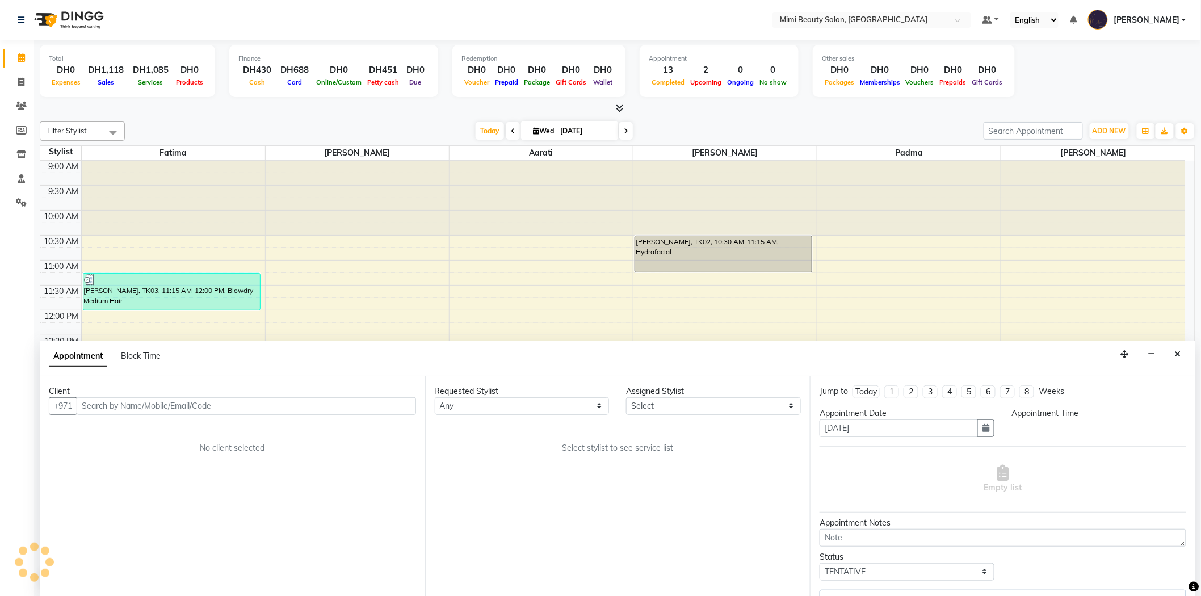
select select "53403"
select select "1140"
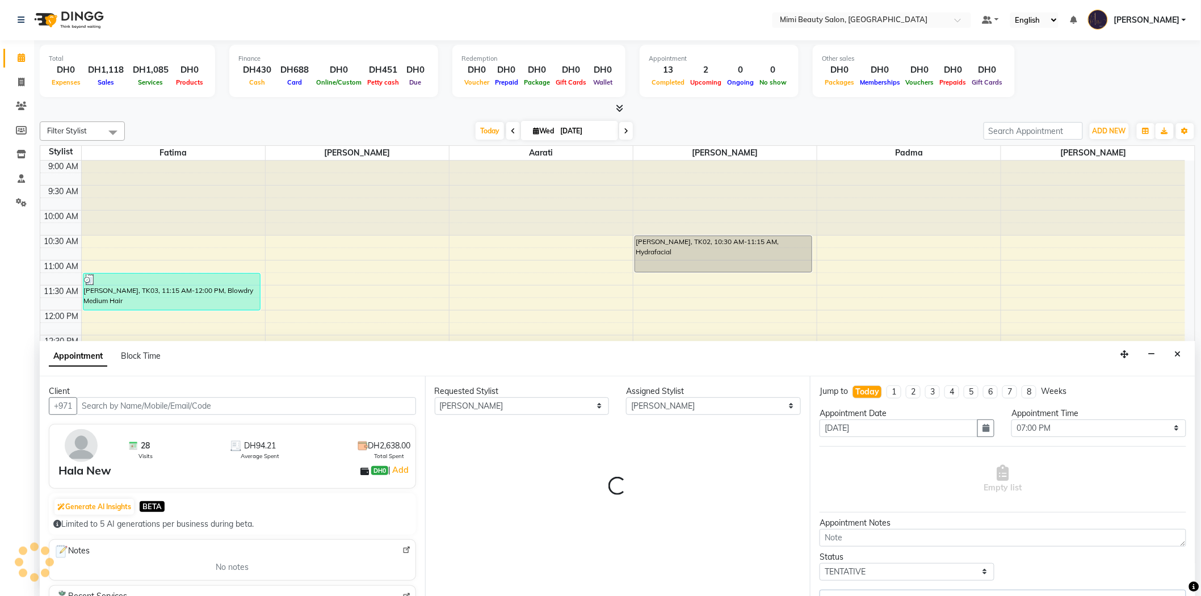
scroll to position [355, 0]
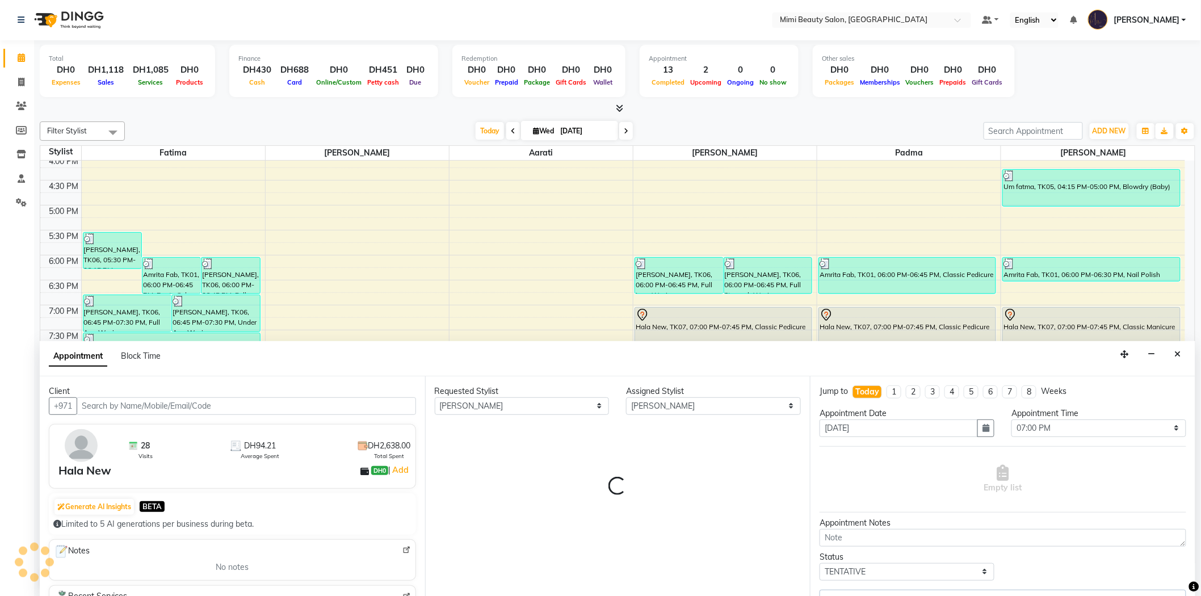
select select "3351"
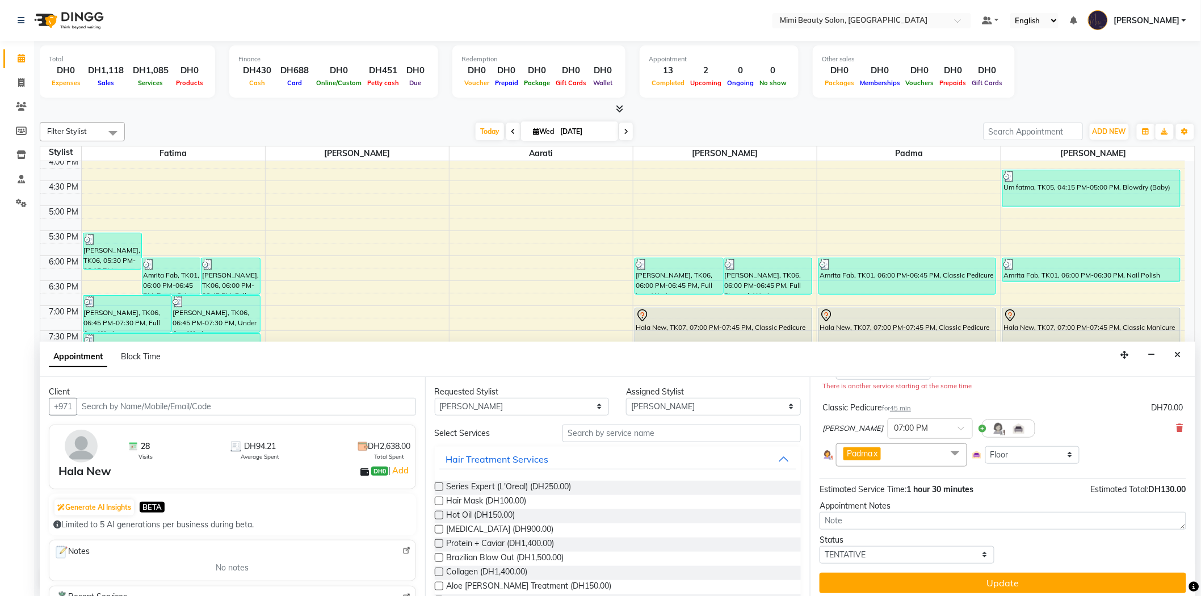
scroll to position [140, 0]
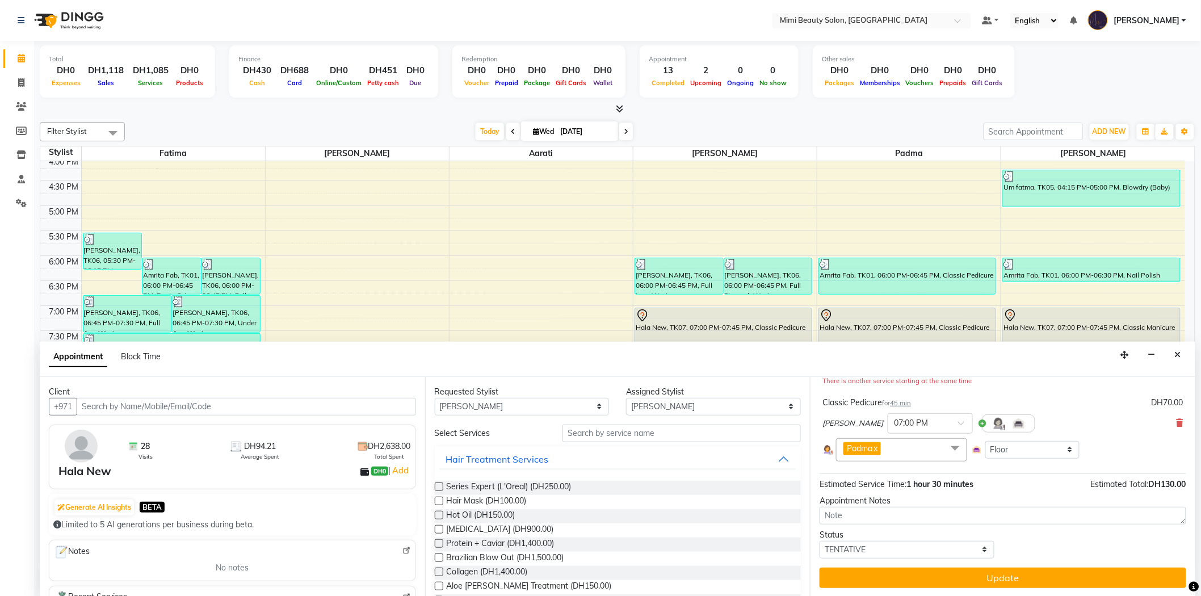
click at [877, 447] on link "x" at bounding box center [874, 448] width 5 height 10
click at [1005, 573] on button "Update" at bounding box center [1002, 577] width 367 height 20
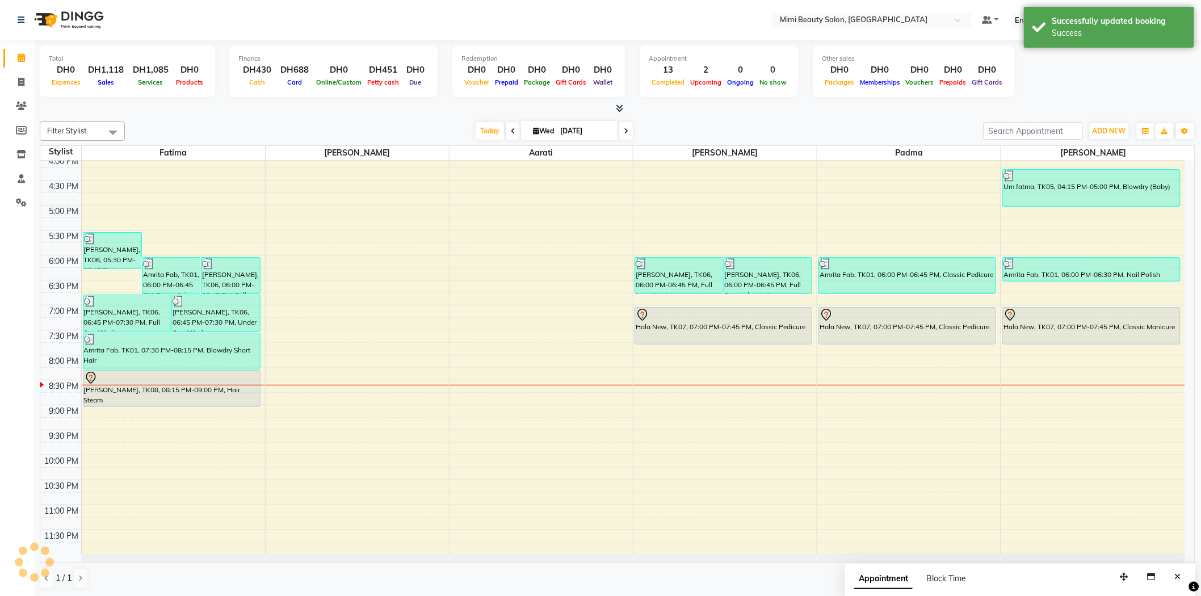
scroll to position [0, 0]
click at [683, 322] on div "Hala New, TK07, 07:00 PM-07:45 PM, Classic Pedicure" at bounding box center [723, 326] width 176 height 36
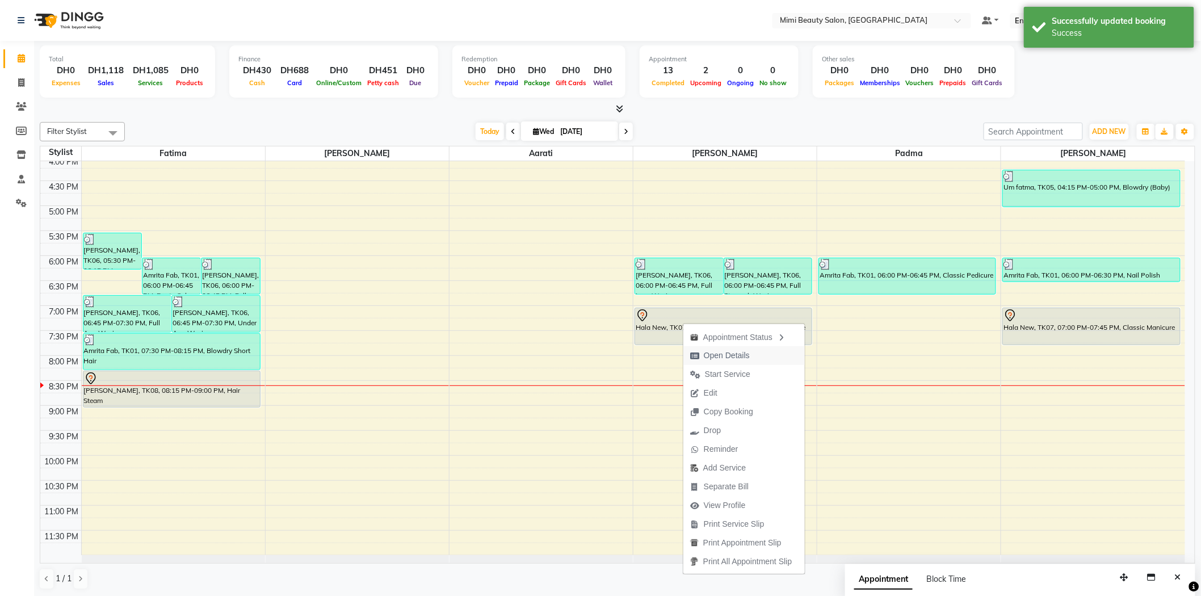
click at [732, 360] on span "Open Details" at bounding box center [727, 356] width 46 height 12
select select "7"
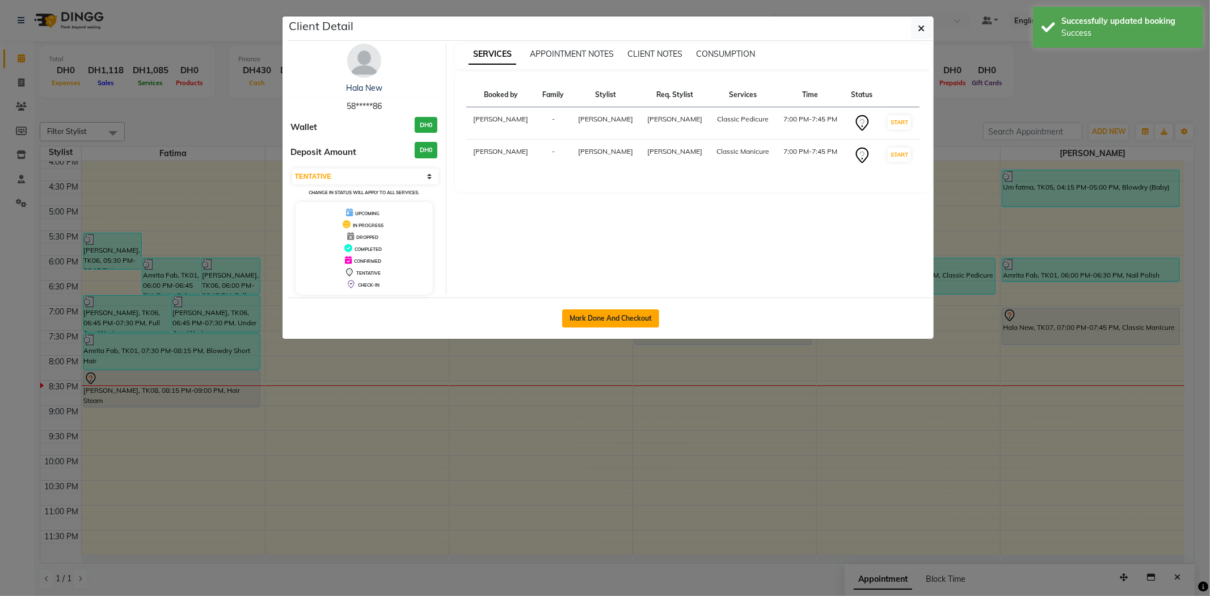
click at [595, 318] on button "Mark Done And Checkout" at bounding box center [610, 318] width 97 height 18
select select "service"
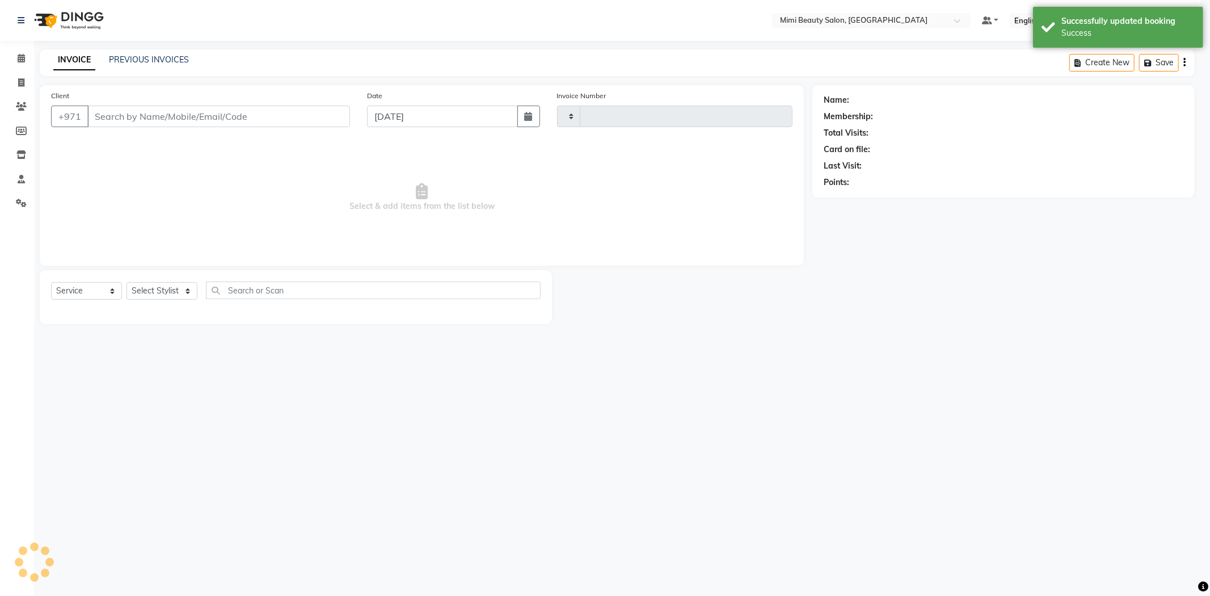
type input "1483"
select select "6756"
type input "58*****86"
select select "53403"
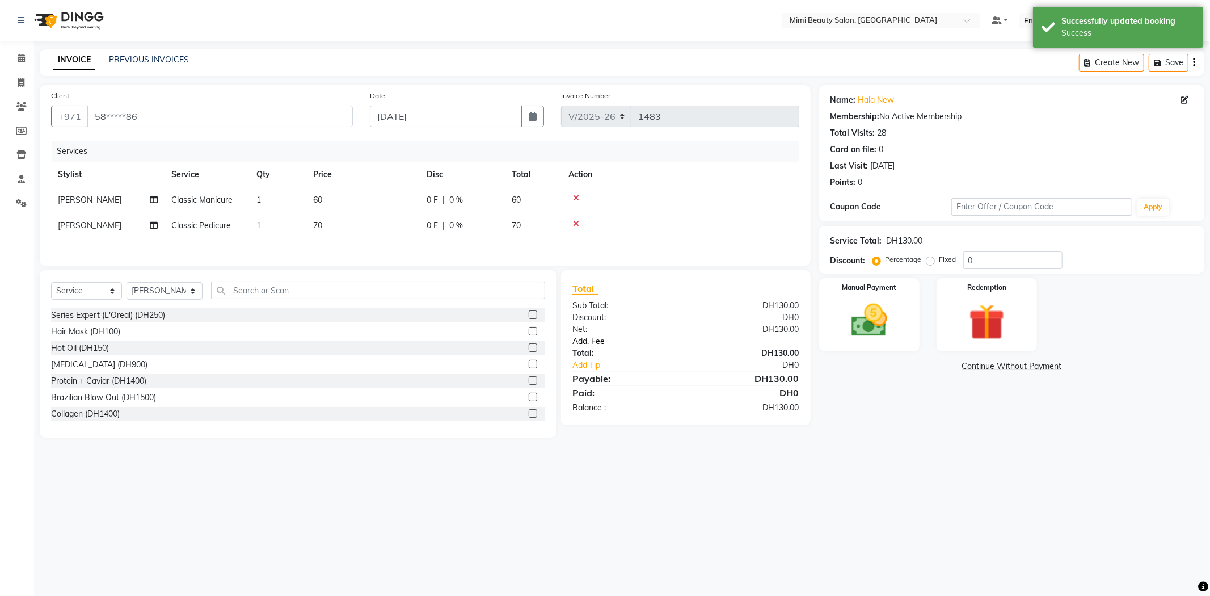
click at [576, 346] on link "Add. Fee" at bounding box center [686, 341] width 244 height 12
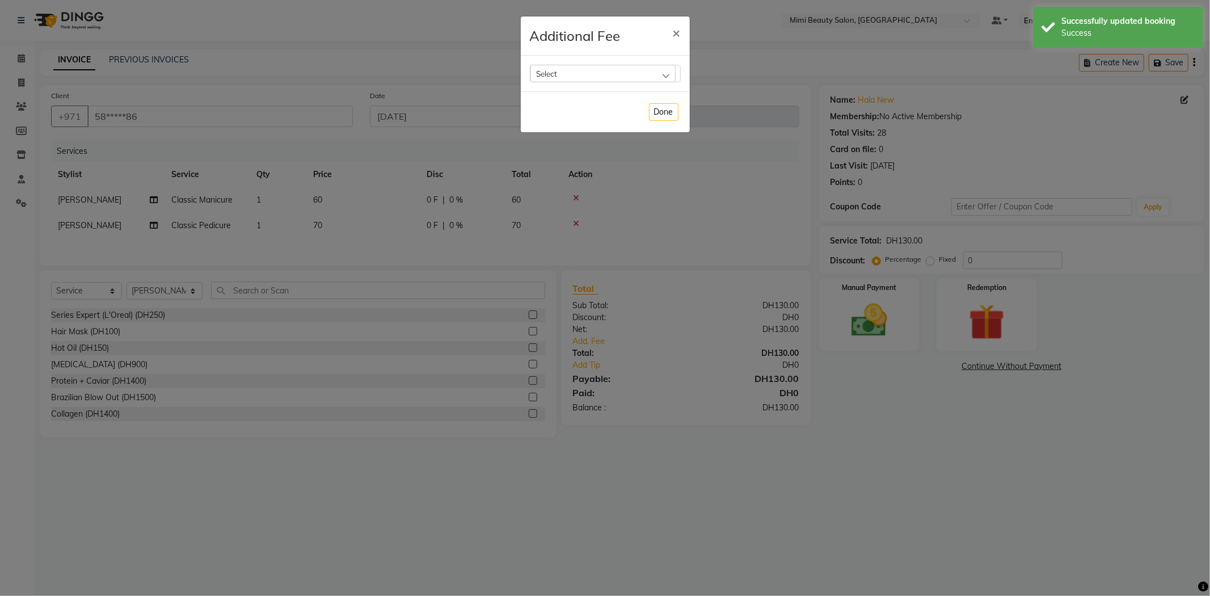
click at [591, 78] on div "Select" at bounding box center [602, 73] width 145 height 17
click at [573, 141] on li "Bank Fee" at bounding box center [605, 145] width 150 height 23
checkbox input "true"
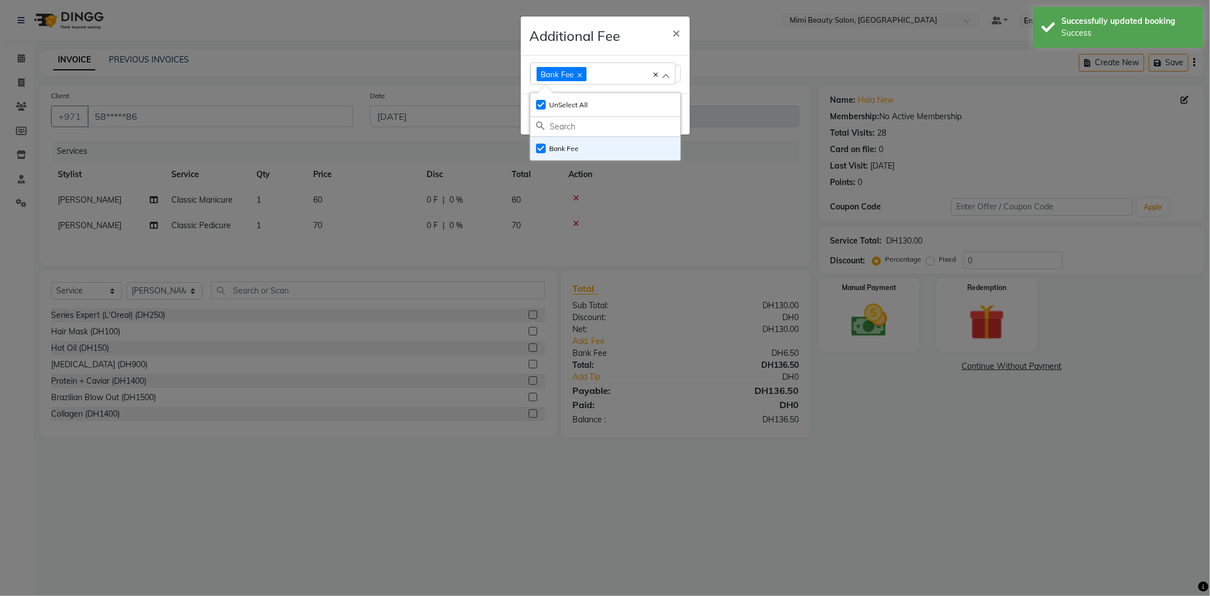
click at [636, 25] on div "Additional Fee ×" at bounding box center [605, 35] width 169 height 39
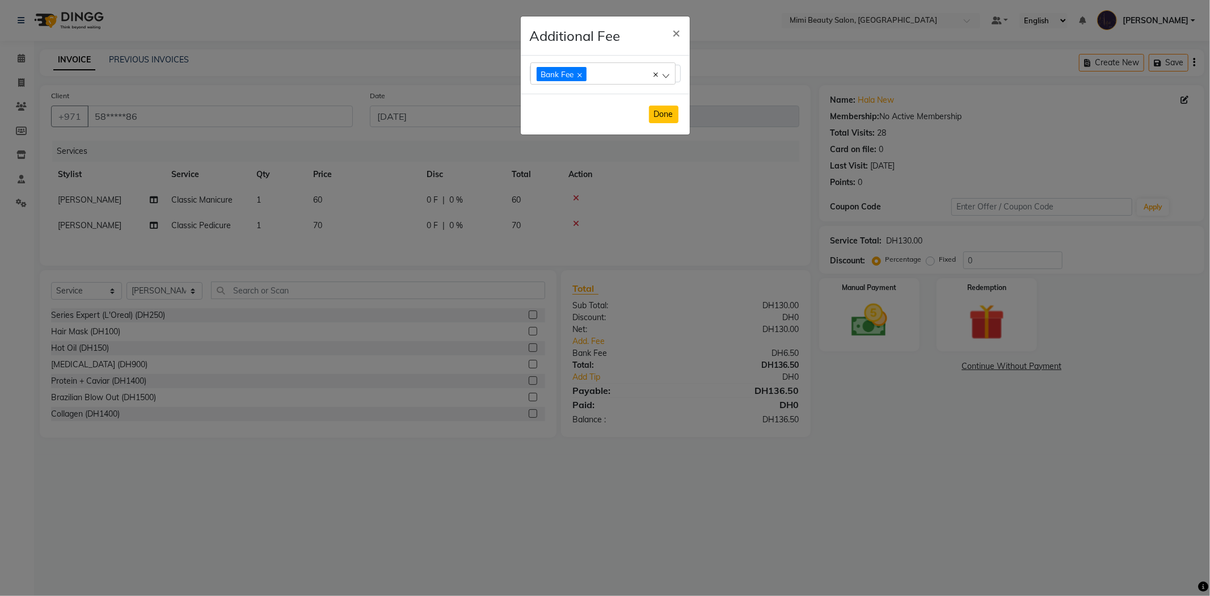
click at [658, 111] on button "Done" at bounding box center [664, 115] width 30 height 18
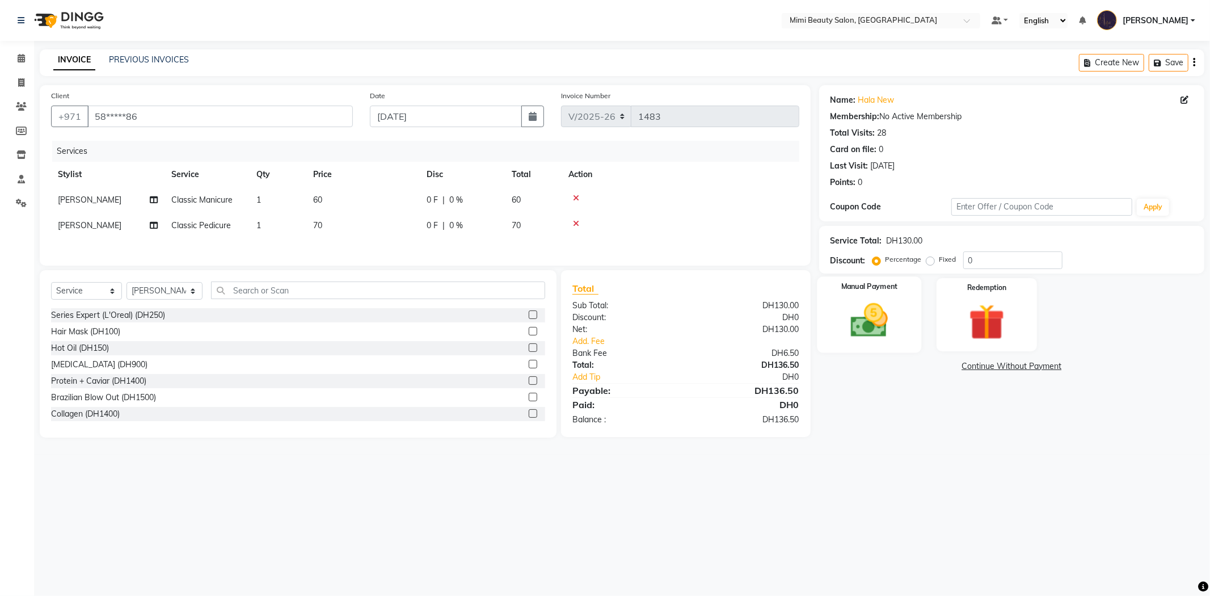
click at [860, 305] on img at bounding box center [869, 320] width 61 height 43
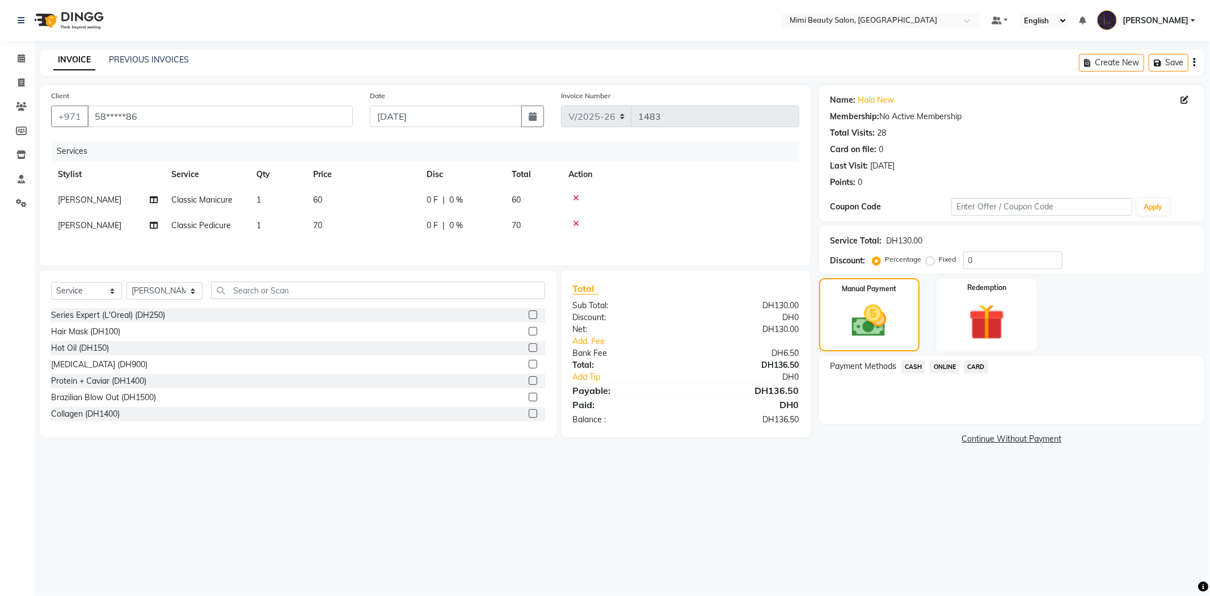
click at [979, 370] on span "CARD" at bounding box center [976, 366] width 24 height 13
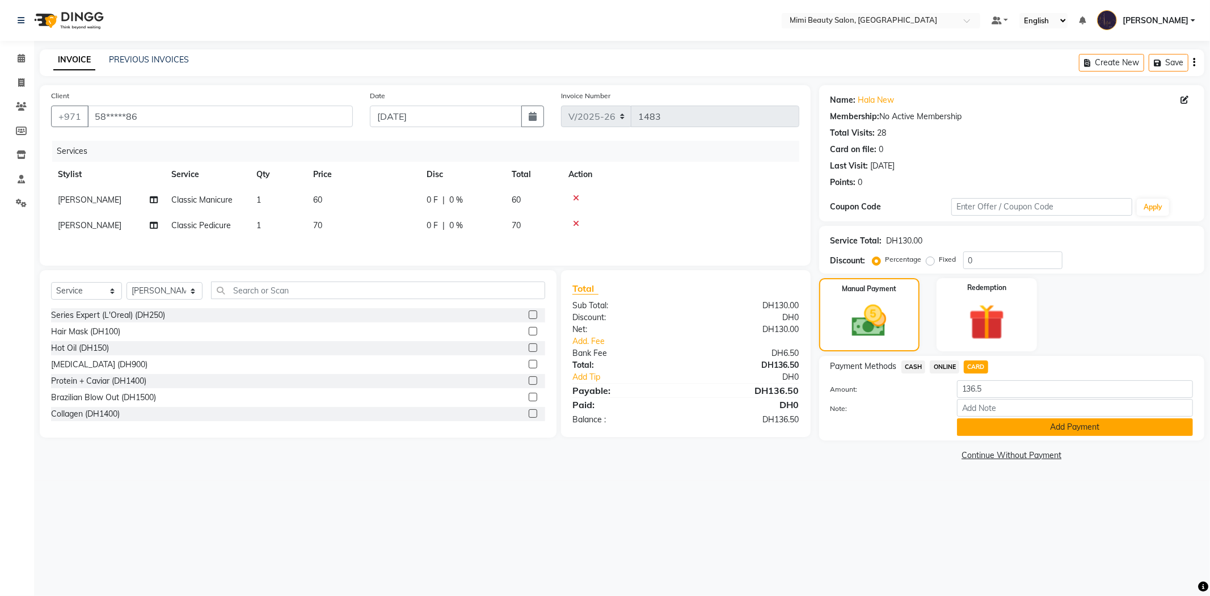
click at [995, 428] on button "Add Payment" at bounding box center [1075, 427] width 236 height 18
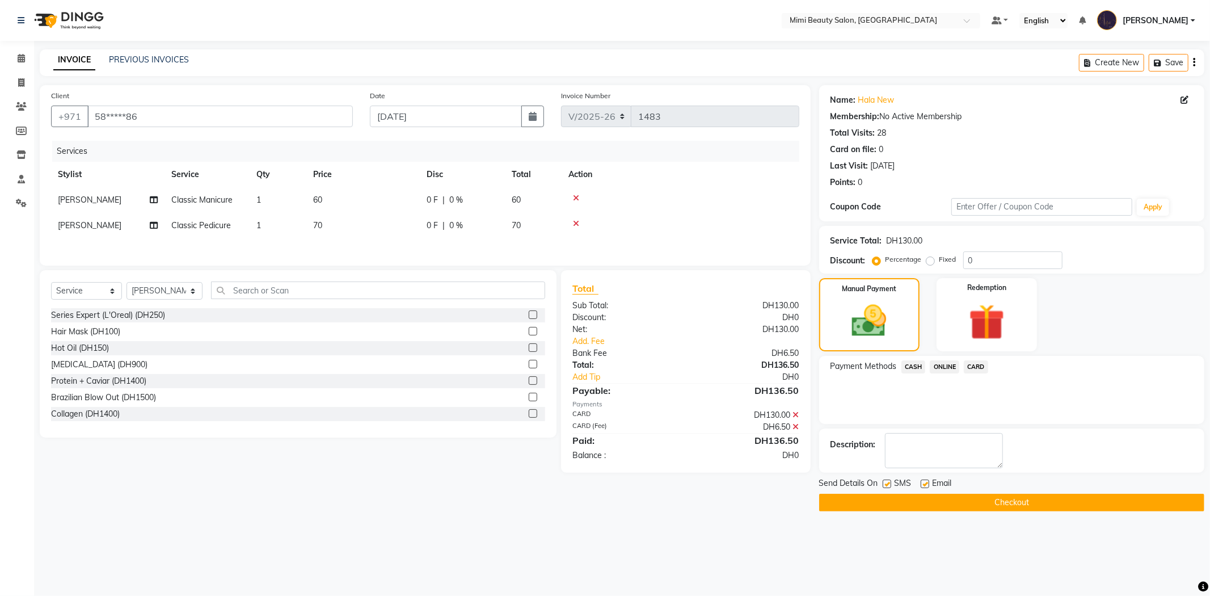
click at [1041, 500] on button "Checkout" at bounding box center [1011, 503] width 385 height 18
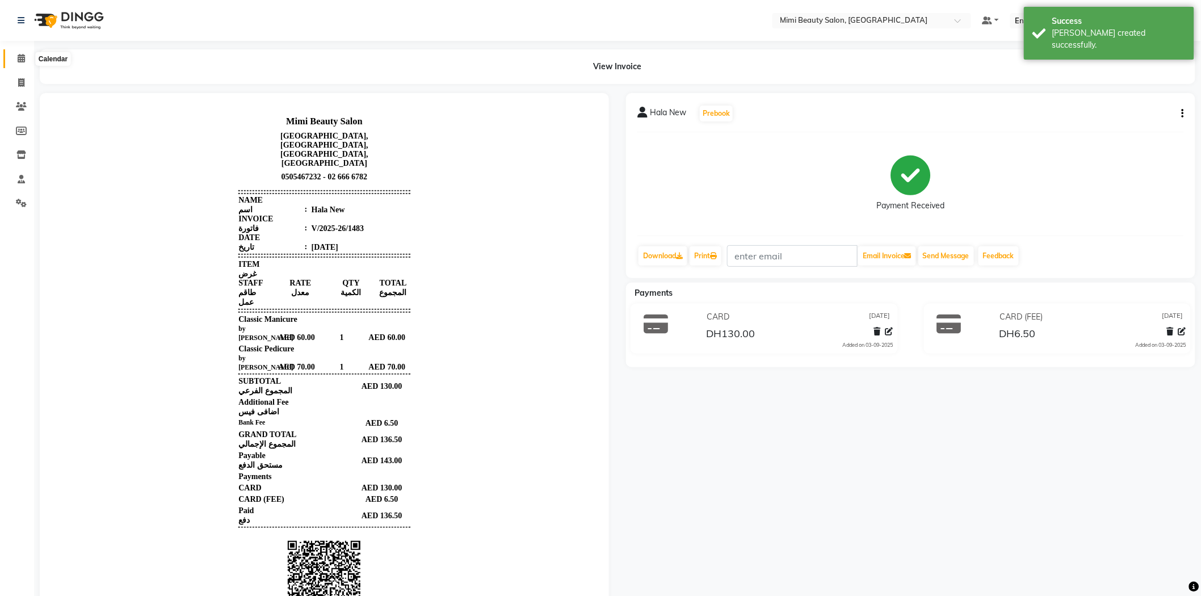
click at [20, 54] on icon at bounding box center [21, 58] width 7 height 9
